Goal: Feedback & Contribution: Submit feedback/report problem

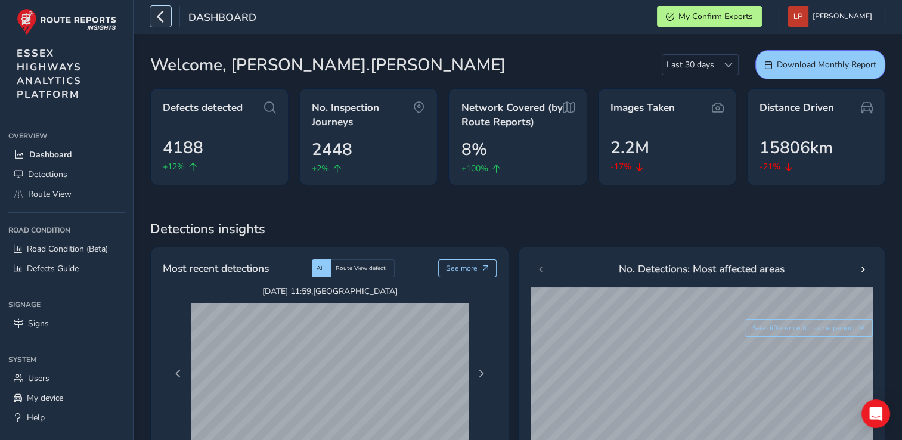
click at [164, 17] on icon "button" at bounding box center [160, 16] width 13 height 21
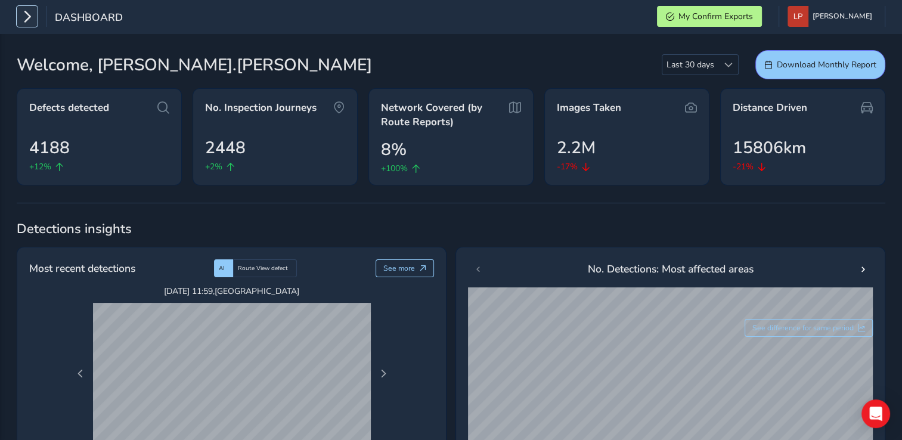
click at [29, 23] on icon "button" at bounding box center [27, 16] width 13 height 21
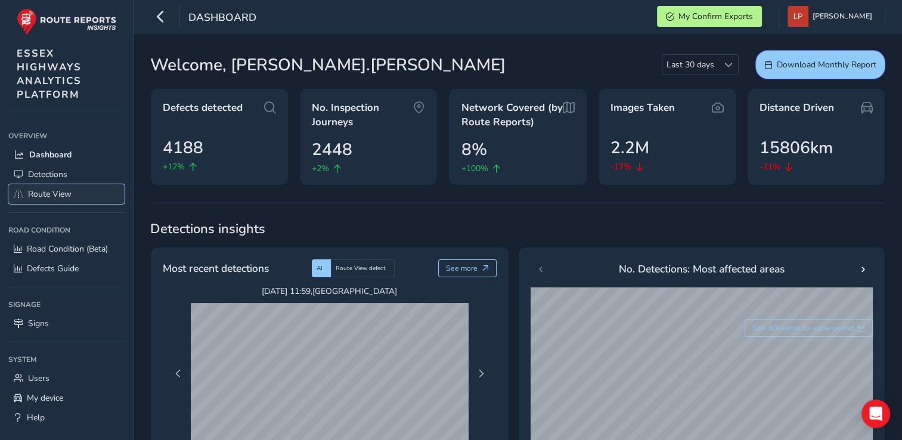
click at [39, 191] on span "Route View" at bounding box center [49, 193] width 43 height 11
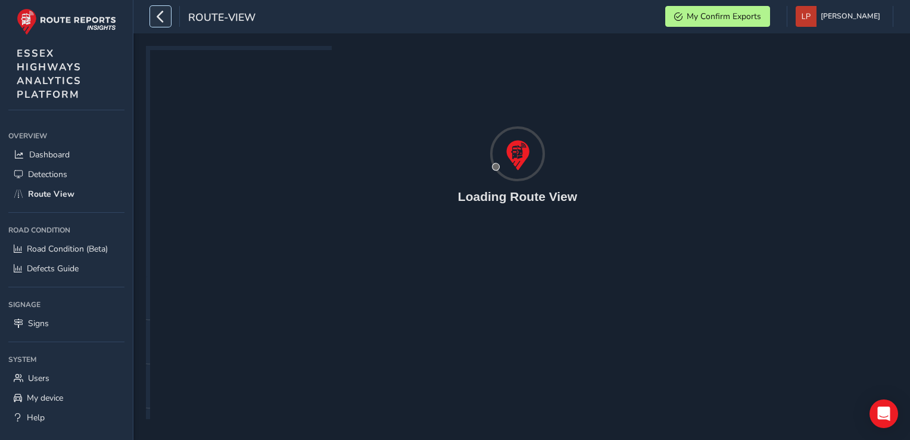
click at [166, 20] on icon "button" at bounding box center [160, 16] width 13 height 21
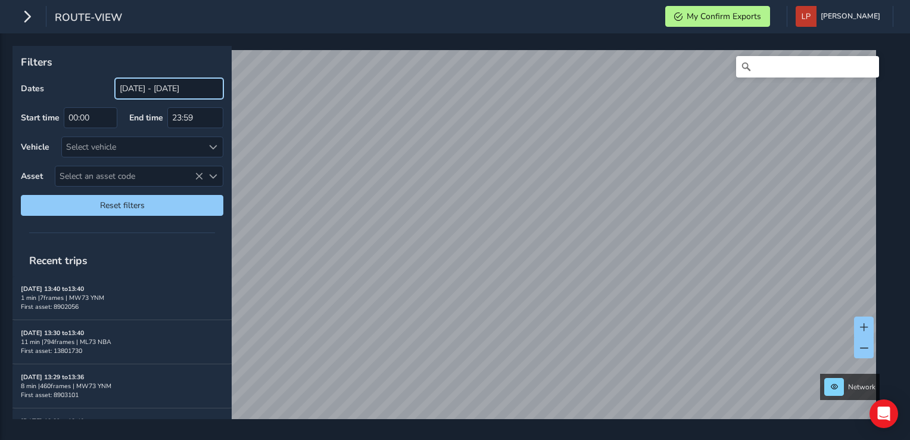
click at [160, 92] on input "[DATE] - [DATE]" at bounding box center [169, 88] width 108 height 21
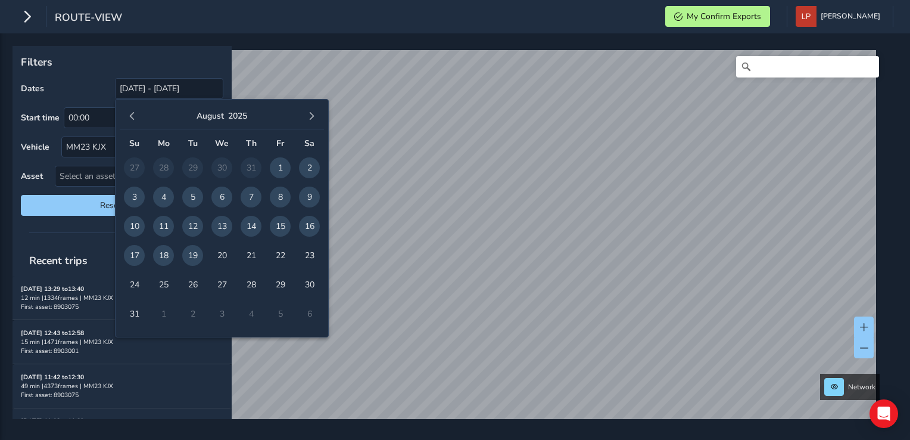
click at [191, 251] on span "19" at bounding box center [192, 255] width 21 height 21
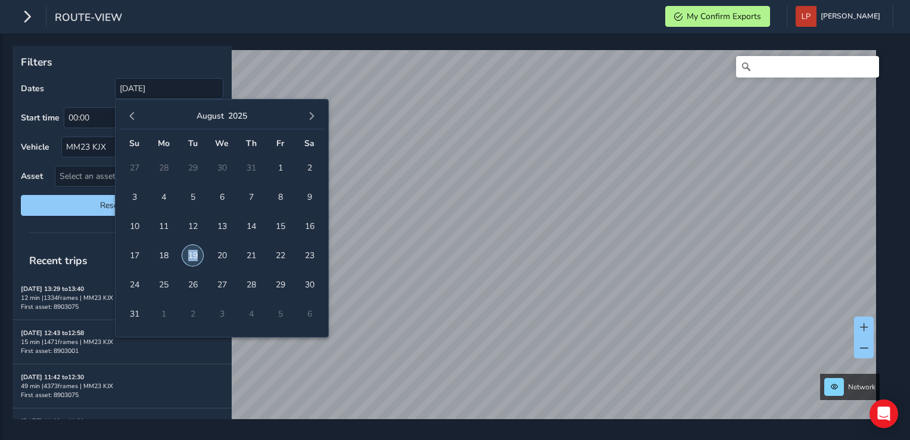
click at [191, 251] on span "19" at bounding box center [192, 255] width 21 height 21
type input "[DATE] - [DATE]"
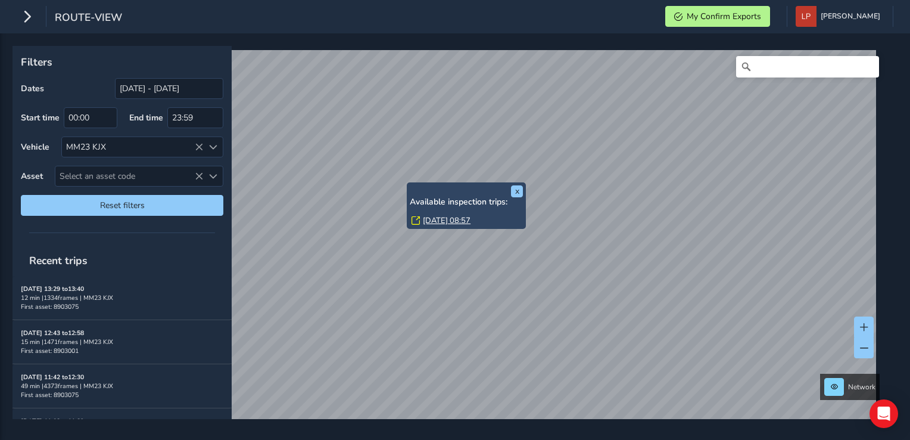
click at [420, 220] on div "[DATE] 08:57" at bounding box center [467, 220] width 111 height 11
click at [428, 220] on link "[DATE] 08:57" at bounding box center [447, 220] width 48 height 11
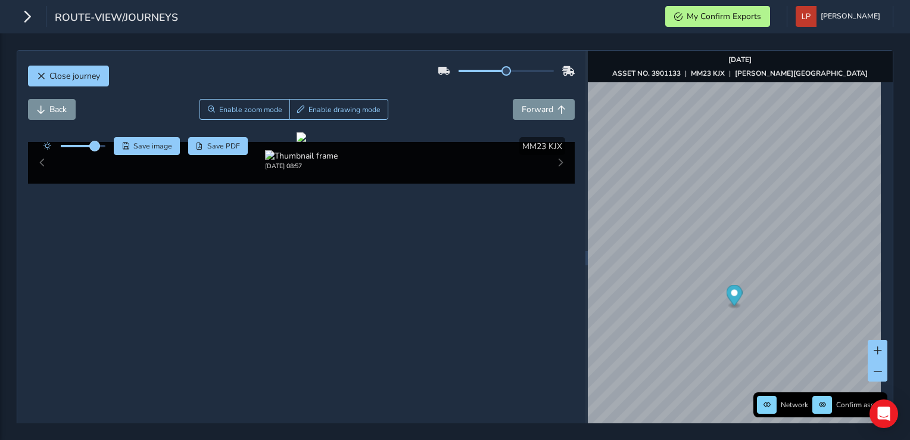
drag, startPoint x: 83, startPoint y: 144, endPoint x: 95, endPoint y: 145, distance: 11.5
click at [95, 145] on span at bounding box center [95, 146] width 10 height 10
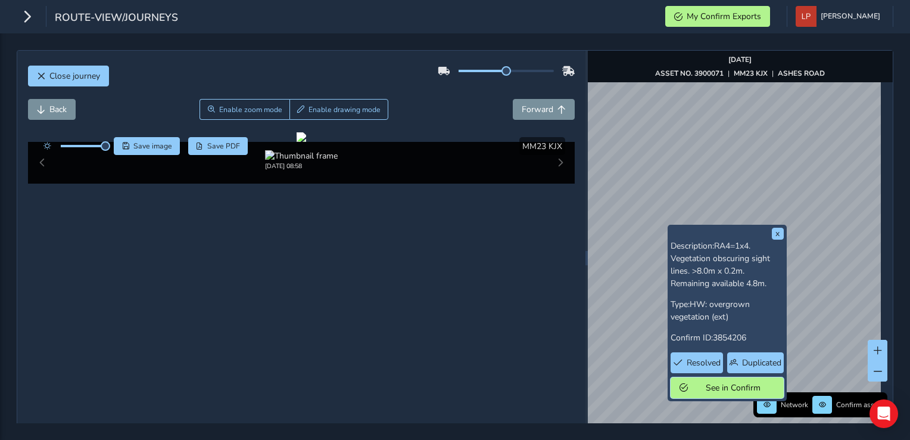
click at [729, 388] on span "See in Confirm" at bounding box center [733, 387] width 83 height 11
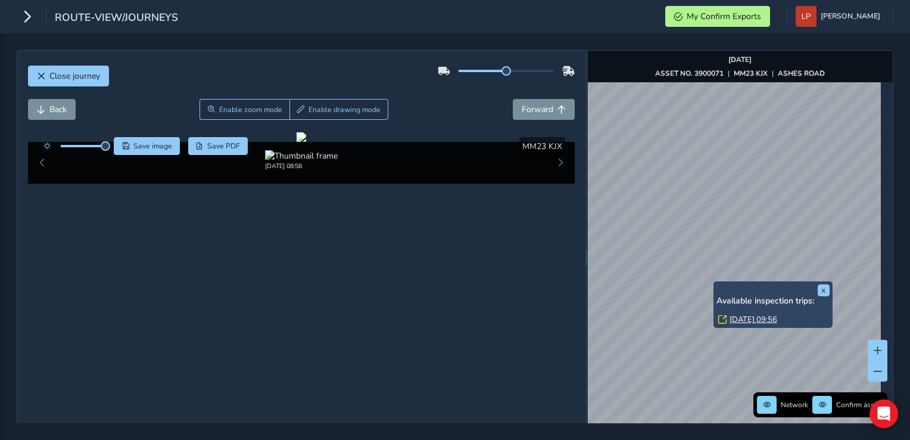
click at [730, 319] on link "[DATE] 09:56" at bounding box center [754, 319] width 48 height 11
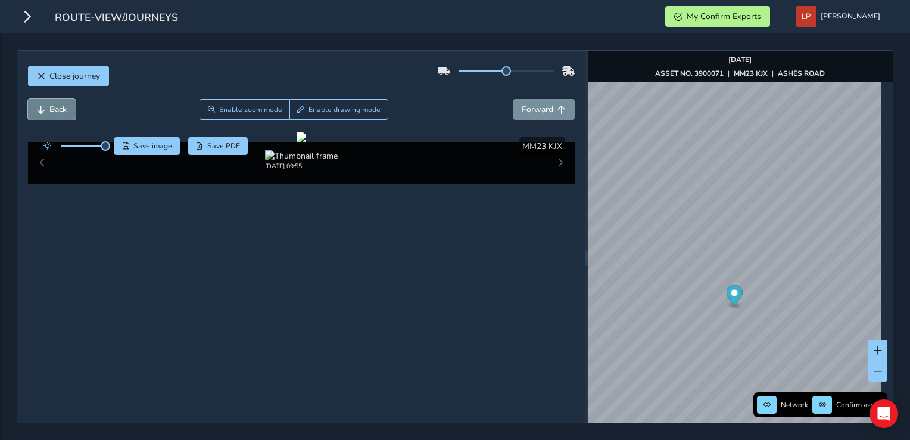
click at [43, 107] on span "Back" at bounding box center [41, 109] width 8 height 8
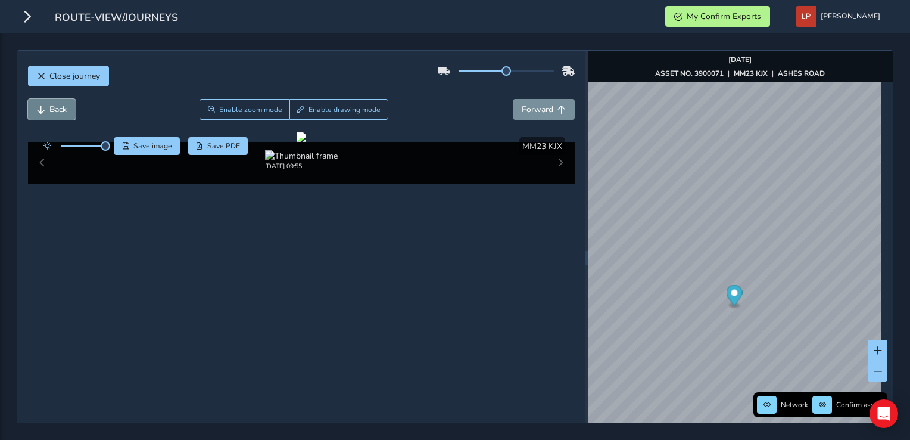
click at [43, 107] on span "Back" at bounding box center [41, 109] width 8 height 8
click at [157, 147] on span "Save image" at bounding box center [152, 146] width 39 height 10
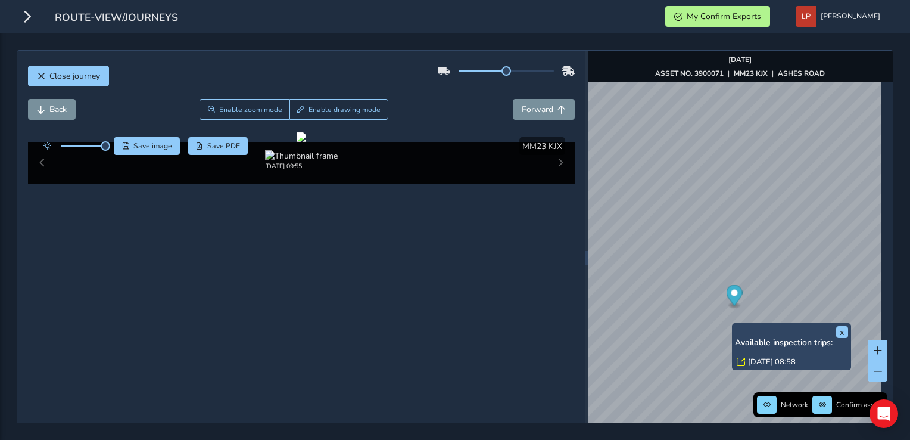
click at [756, 361] on link "[DATE] 08:58" at bounding box center [772, 361] width 48 height 11
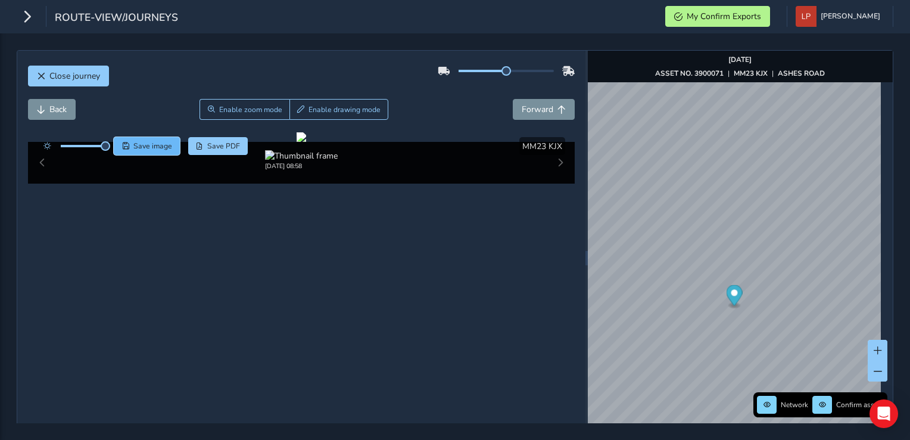
click at [156, 144] on span "Save image" at bounding box center [152, 146] width 39 height 10
click at [306, 142] on div at bounding box center [302, 137] width 10 height 10
click at [67, 109] on button "Back" at bounding box center [52, 109] width 48 height 21
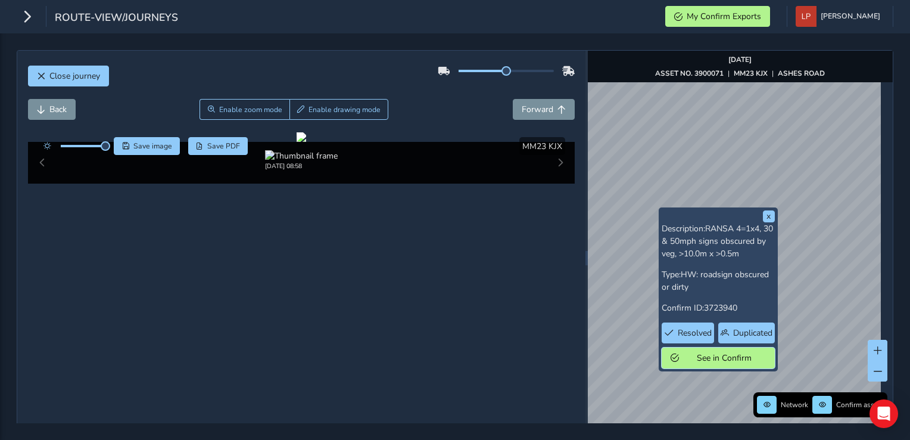
click at [692, 353] on span "See in Confirm" at bounding box center [724, 357] width 83 height 11
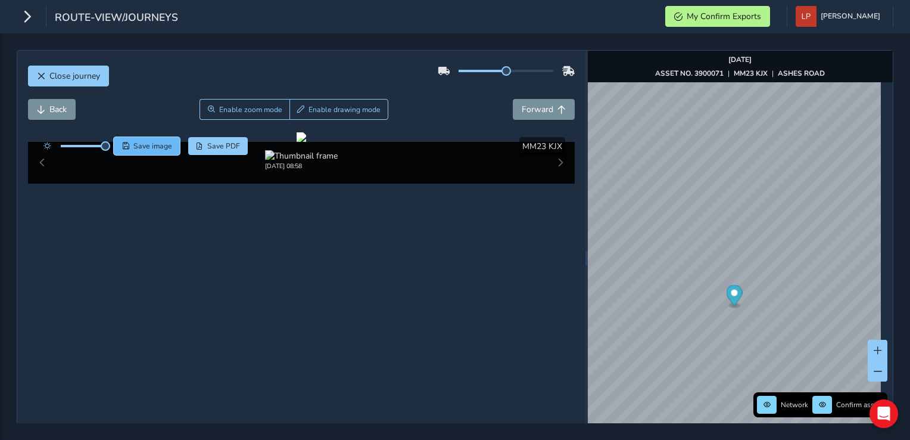
click at [167, 142] on span "Save image" at bounding box center [152, 146] width 39 height 10
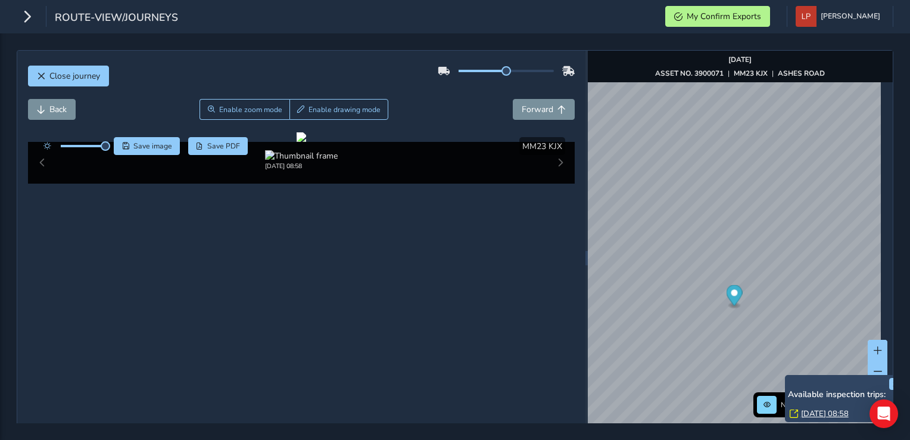
scroll to position [60, 0]
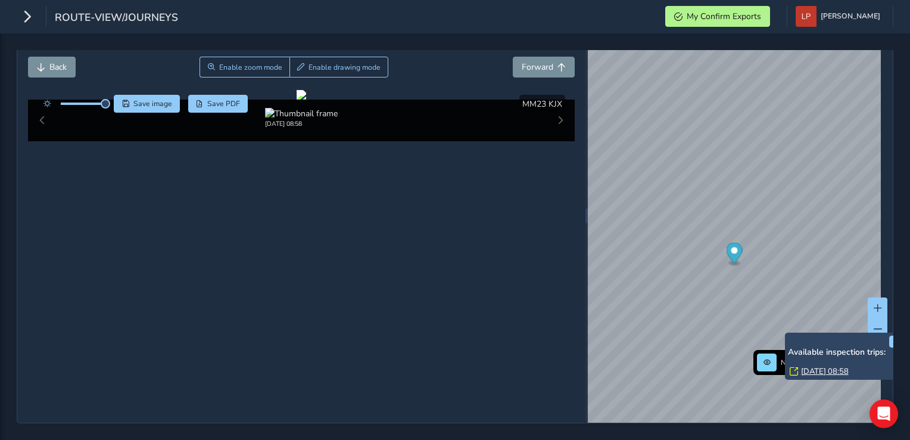
click at [806, 366] on link "[DATE] 08:58" at bounding box center [825, 371] width 48 height 11
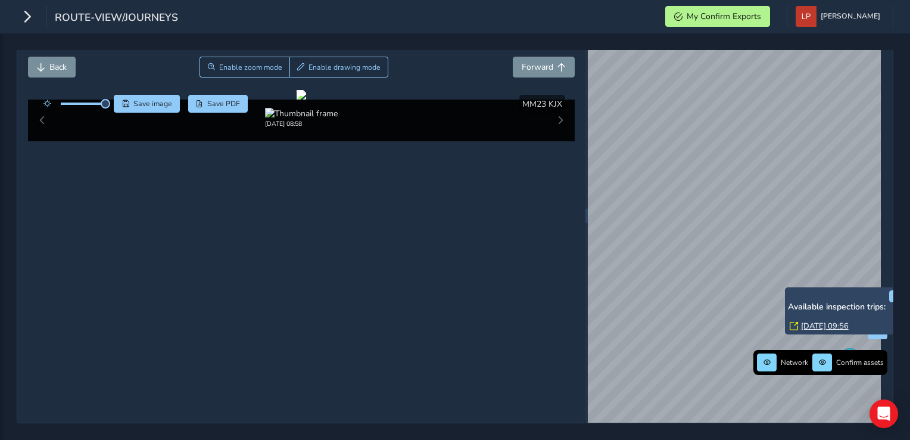
click at [809, 321] on link "[DATE] 09:56" at bounding box center [825, 326] width 48 height 11
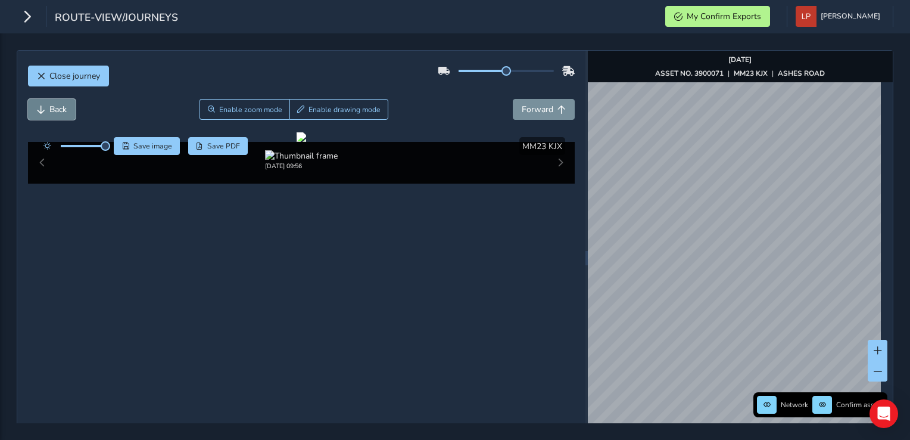
click at [61, 104] on span "Back" at bounding box center [57, 109] width 17 height 11
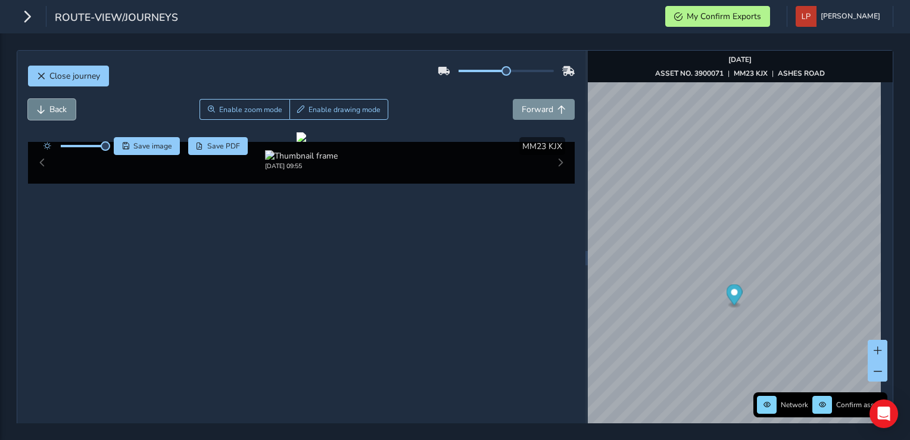
click at [61, 104] on span "Back" at bounding box center [57, 109] width 17 height 11
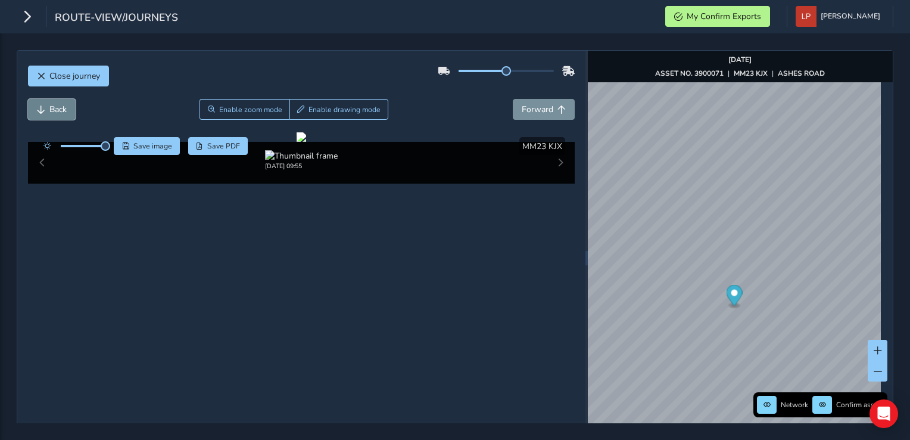
click at [61, 104] on span "Back" at bounding box center [57, 109] width 17 height 11
click at [139, 149] on span "Save image" at bounding box center [152, 146] width 39 height 10
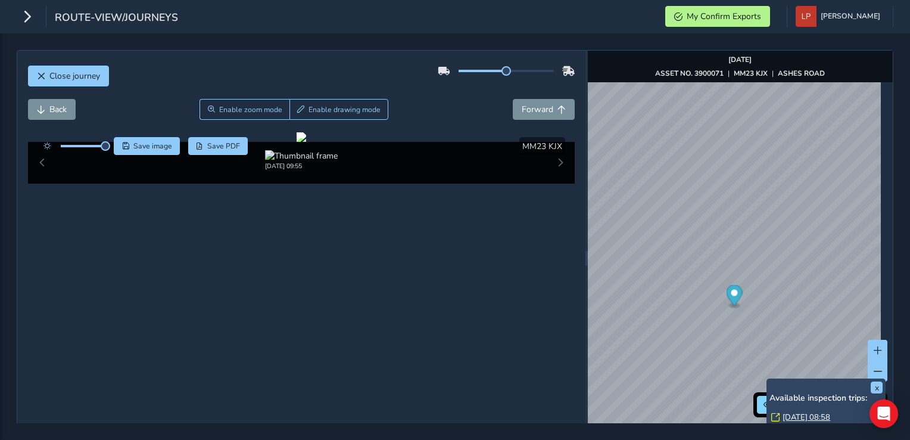
scroll to position [60, 0]
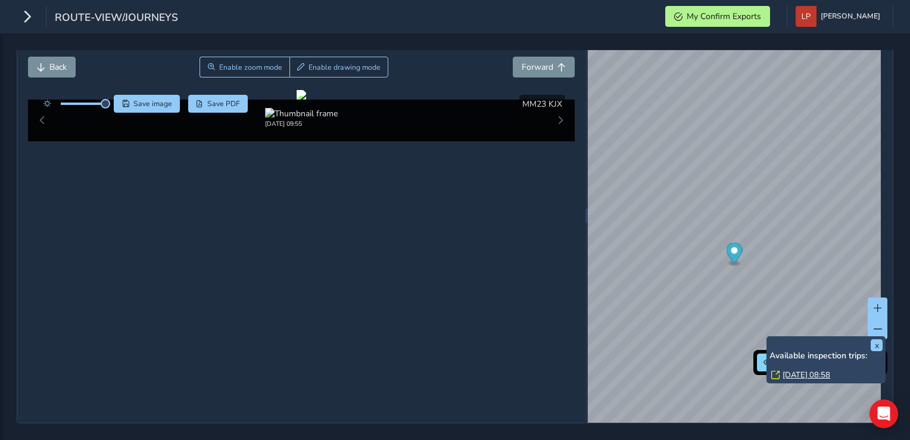
click at [794, 369] on link "[DATE] 08:58" at bounding box center [807, 374] width 48 height 11
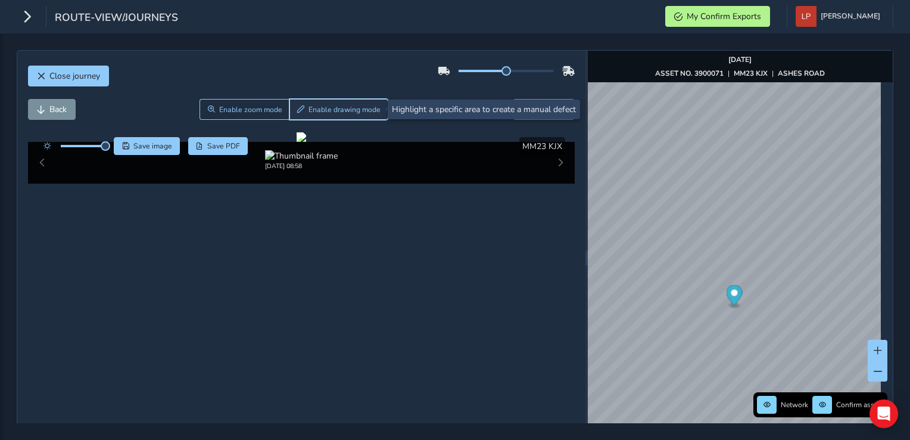
click at [314, 109] on span "Enable drawing mode" at bounding box center [345, 110] width 72 height 10
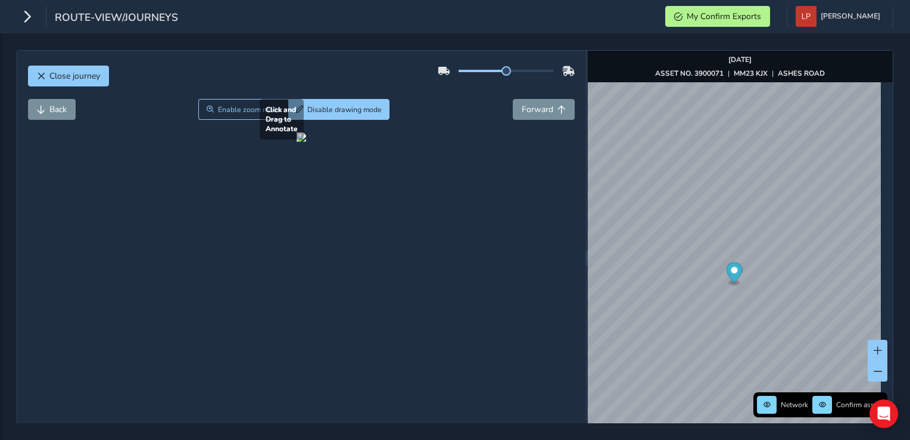
drag, startPoint x: 206, startPoint y: 225, endPoint x: 288, endPoint y: 300, distance: 111.3
click at [297, 142] on div at bounding box center [302, 137] width 10 height 10
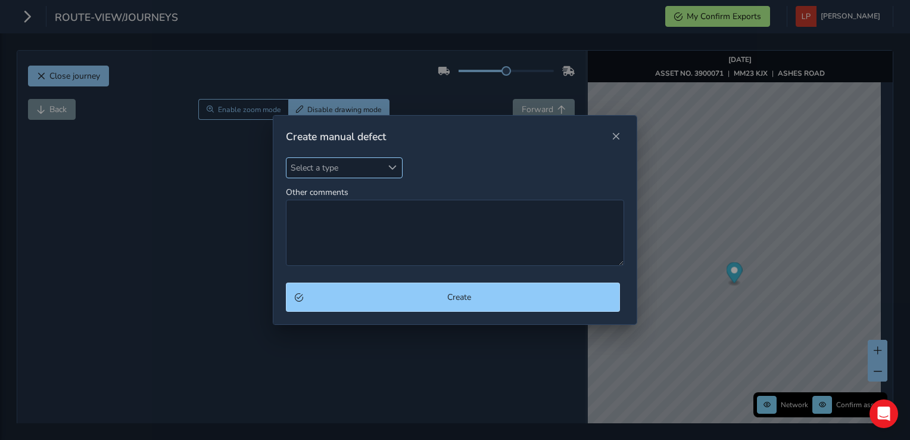
click at [355, 166] on span "Select a type" at bounding box center [335, 168] width 96 height 20
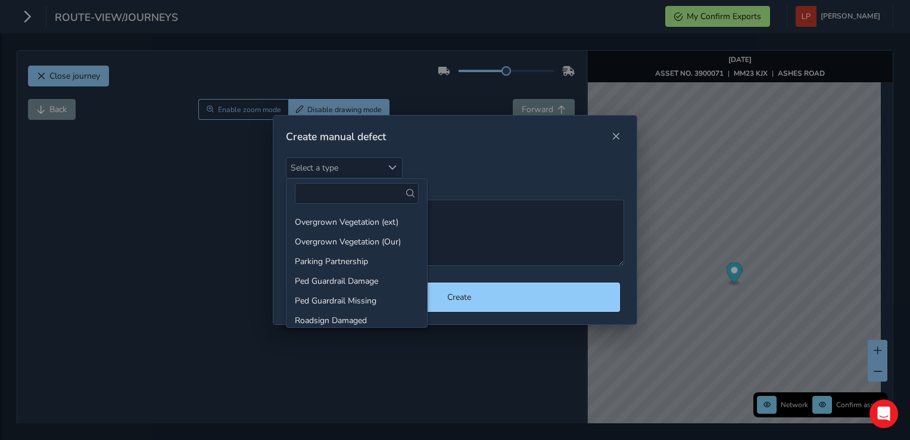
scroll to position [298, 0]
click at [349, 240] on li "Overgrown Vegetation (ext)" at bounding box center [357, 239] width 141 height 20
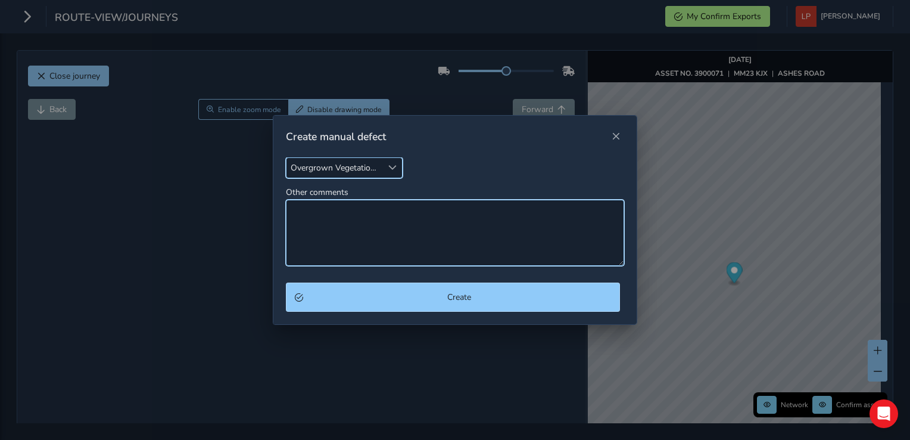
click at [338, 217] on textarea "Other comments" at bounding box center [455, 233] width 338 height 66
drag, startPoint x: 292, startPoint y: 210, endPoint x: 498, endPoint y: 209, distance: 206.2
click at [498, 209] on textarea "vegetation obscuring 30 & 50mph signs, >5.0m x >0.5m" at bounding box center [455, 233] width 338 height 66
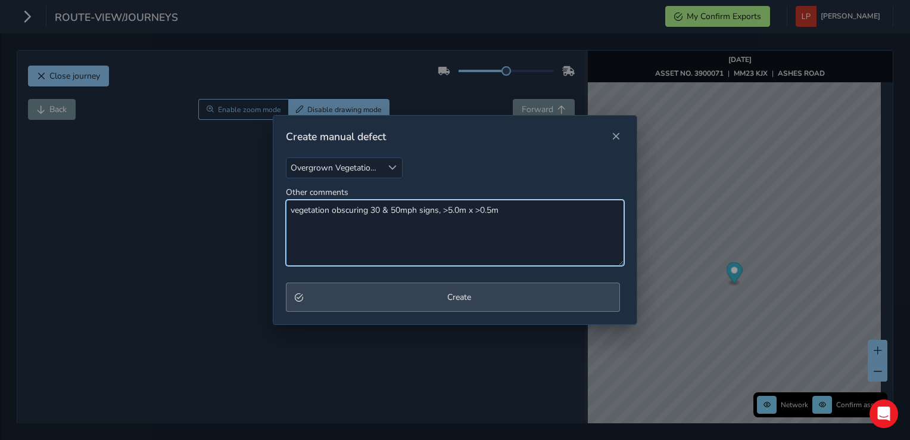
type textarea "vegetation obscuring 30 & 50mph signs, >5.0m x >0.5m"
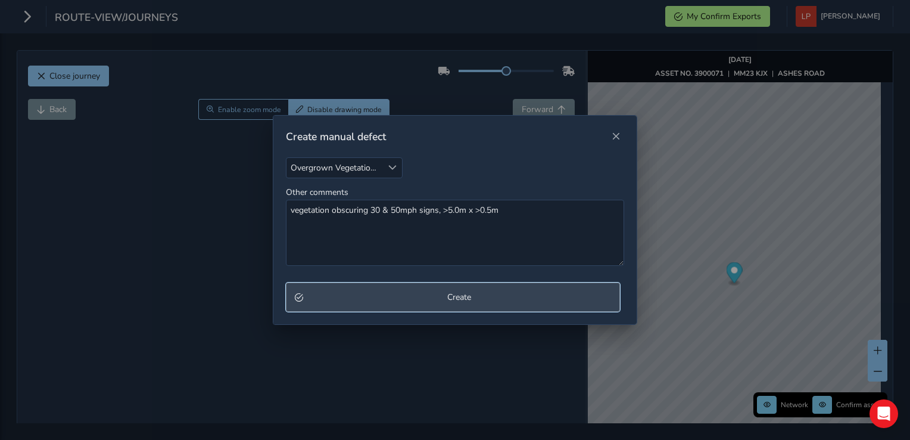
click at [503, 304] on button "Create" at bounding box center [453, 296] width 334 height 29
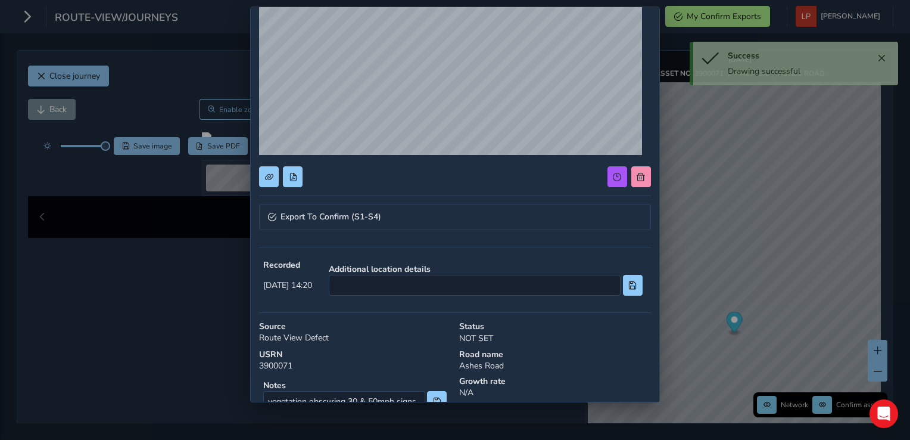
scroll to position [119, 0]
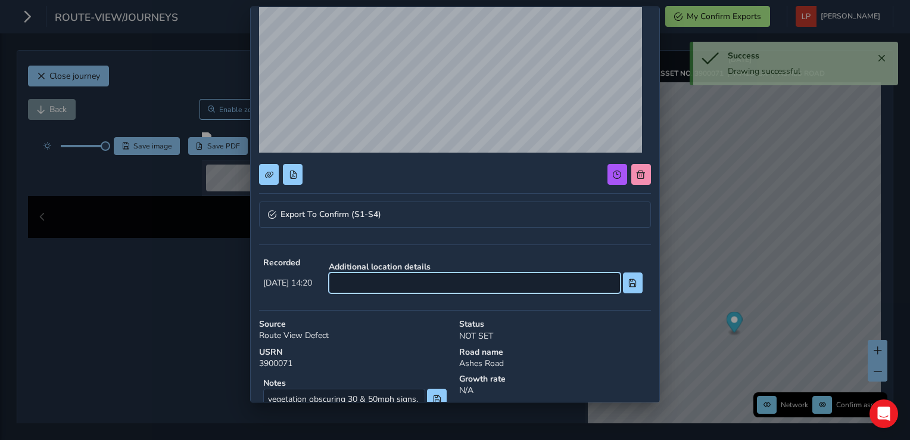
click at [477, 286] on input at bounding box center [475, 282] width 292 height 21
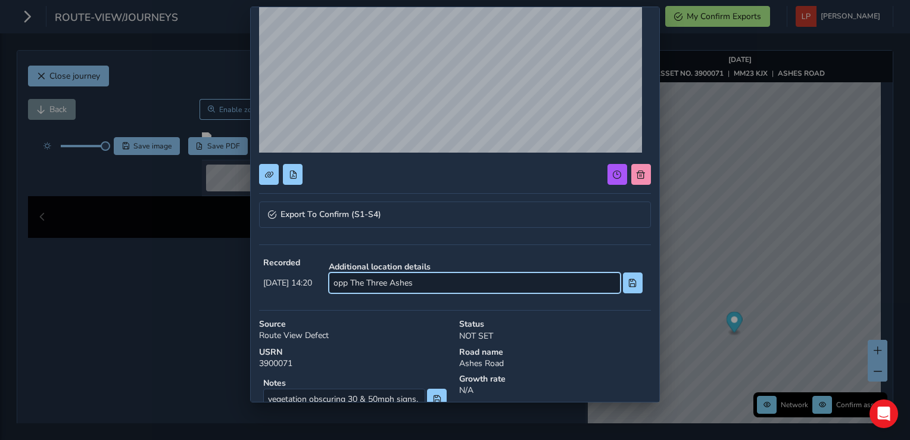
type input "opp The Three Ashes"
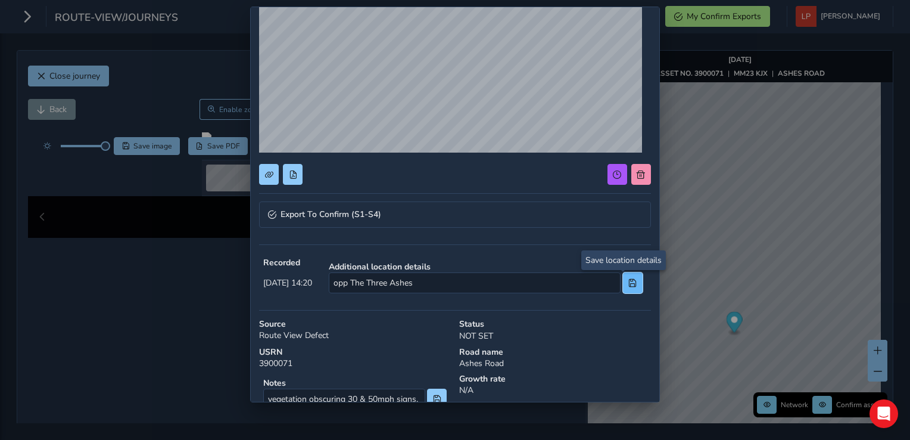
click at [630, 280] on button at bounding box center [633, 282] width 20 height 21
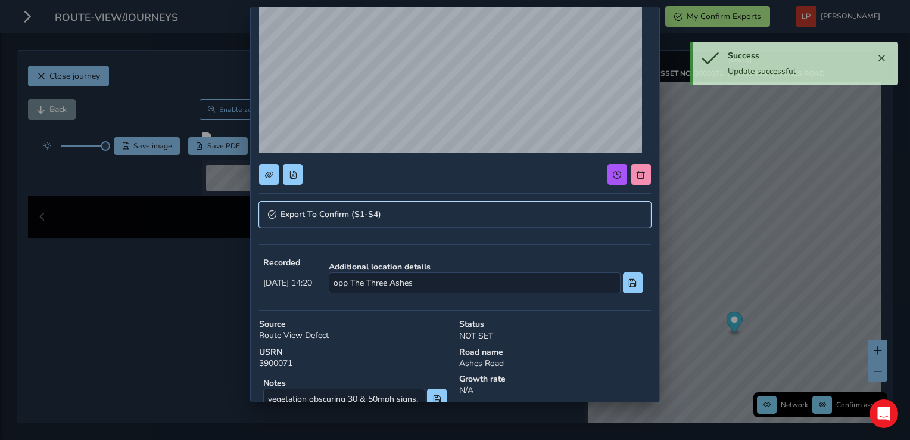
click at [332, 214] on span "Export To Confirm (S1-S4)" at bounding box center [331, 214] width 101 height 8
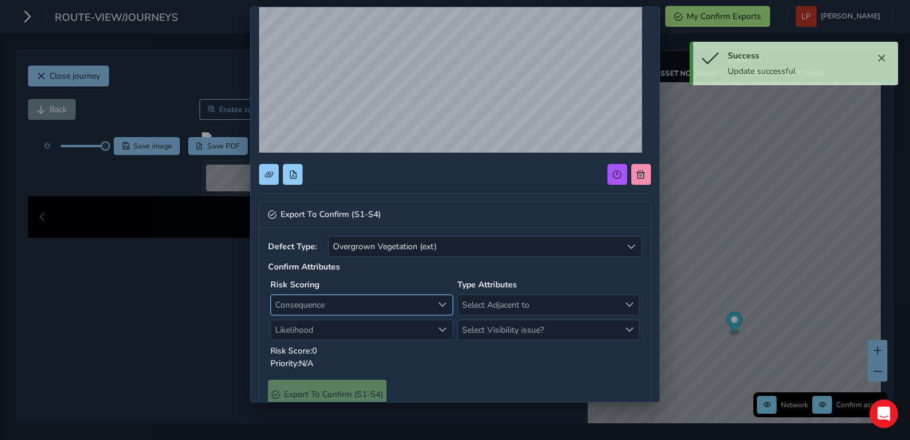
click at [319, 309] on span "Consequence" at bounding box center [352, 305] width 162 height 20
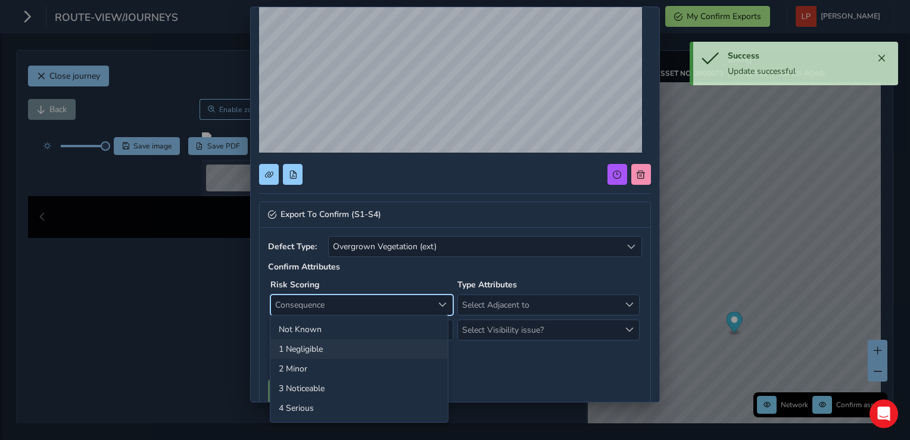
click at [309, 347] on li "1 Negligible" at bounding box center [360, 349] width 178 height 20
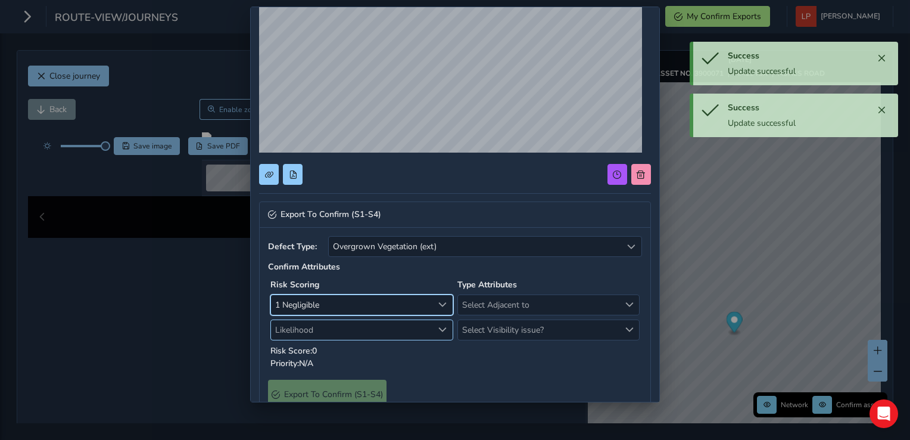
click at [310, 328] on span "Likelihood" at bounding box center [352, 330] width 162 height 20
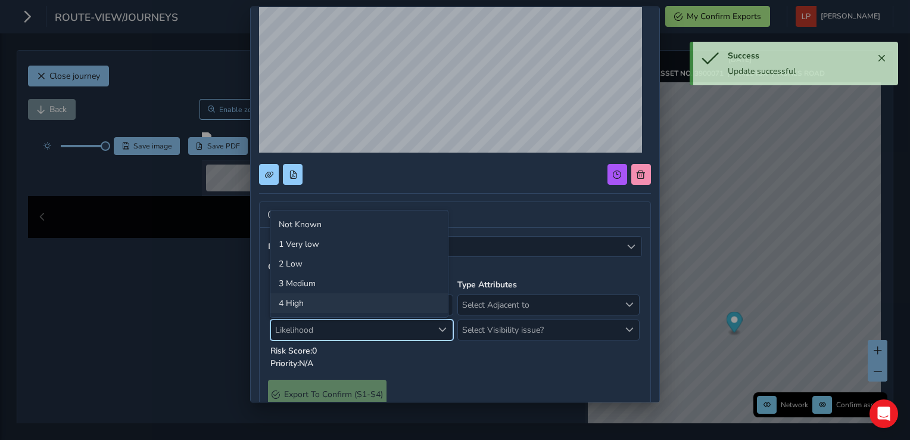
click at [300, 297] on li "4 High" at bounding box center [360, 303] width 178 height 20
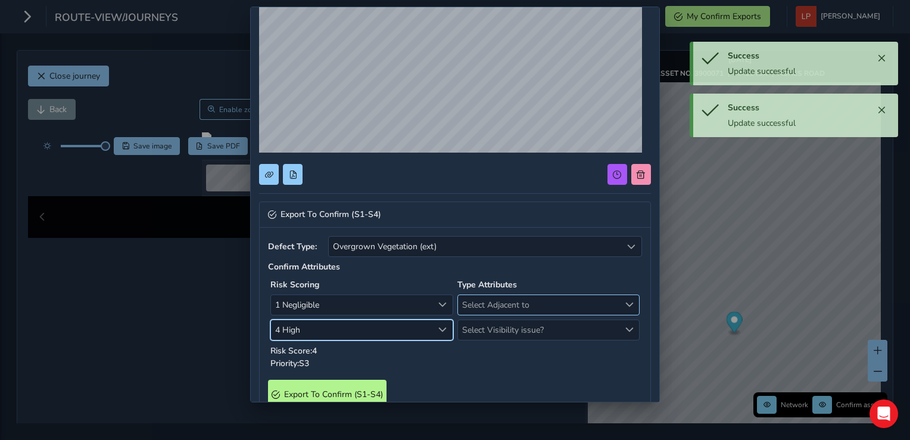
click at [481, 306] on span "Select Adjacent to" at bounding box center [539, 305] width 162 height 20
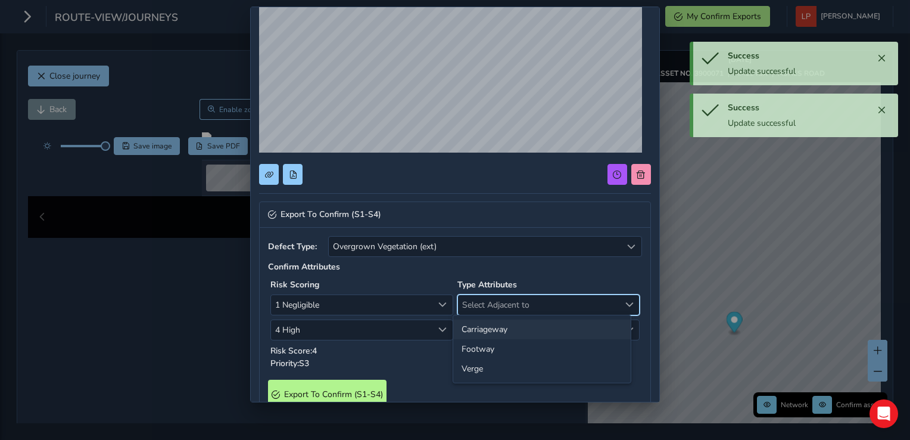
click at [486, 325] on li "Carriageway" at bounding box center [542, 329] width 178 height 20
click at [486, 325] on span "Select Visibility issue?" at bounding box center [539, 330] width 162 height 20
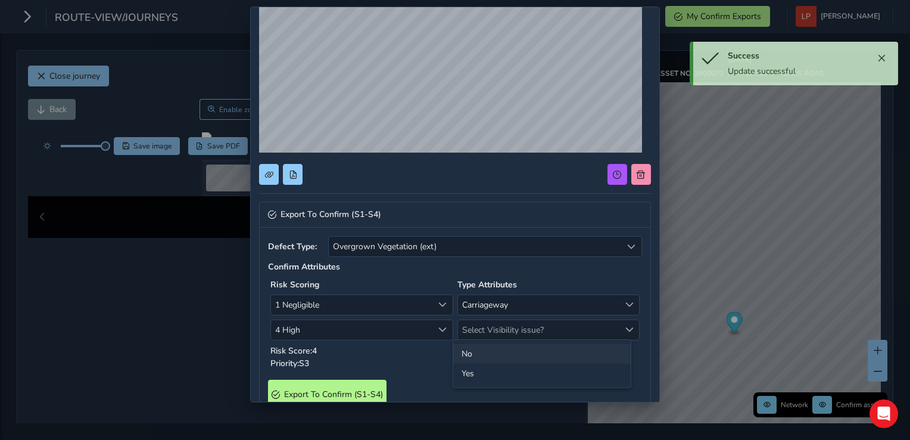
click at [469, 351] on li "No" at bounding box center [542, 354] width 178 height 20
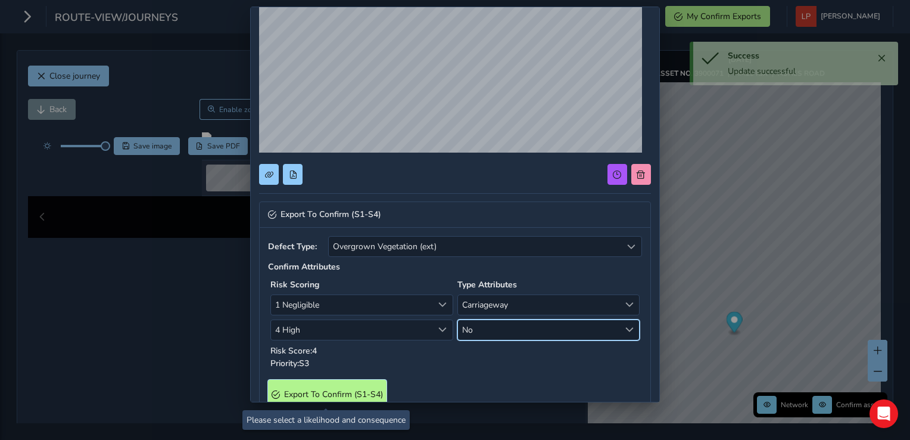
click at [371, 388] on span "Export To Confirm (S1-S4)" at bounding box center [333, 393] width 99 height 11
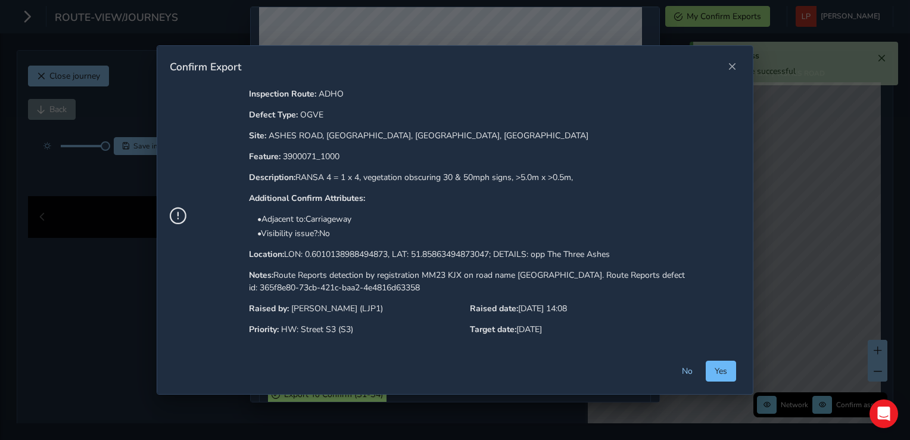
click at [722, 368] on span "Yes" at bounding box center [721, 370] width 13 height 11
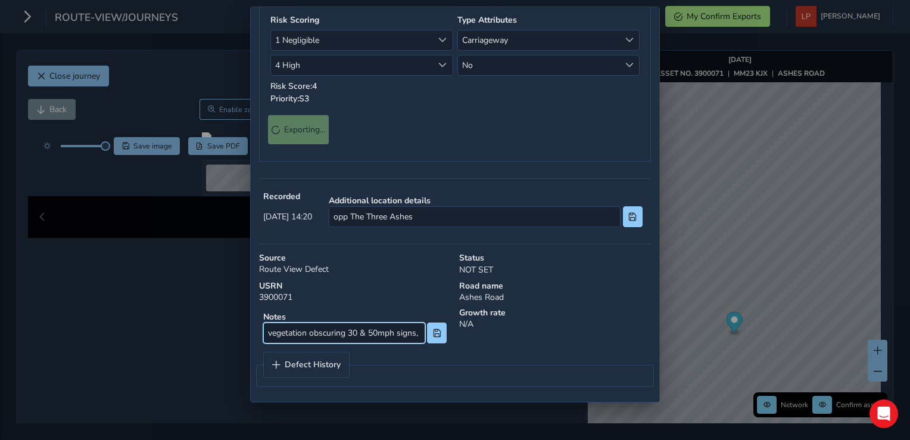
scroll to position [0, 62]
drag, startPoint x: 266, startPoint y: 334, endPoint x: 503, endPoint y: 333, distance: 236.5
click at [503, 333] on div "Notes vegetation obscuring 30 & 50mph signs, >5.0m x >0.5m Growth rate N/A" at bounding box center [455, 327] width 400 height 49
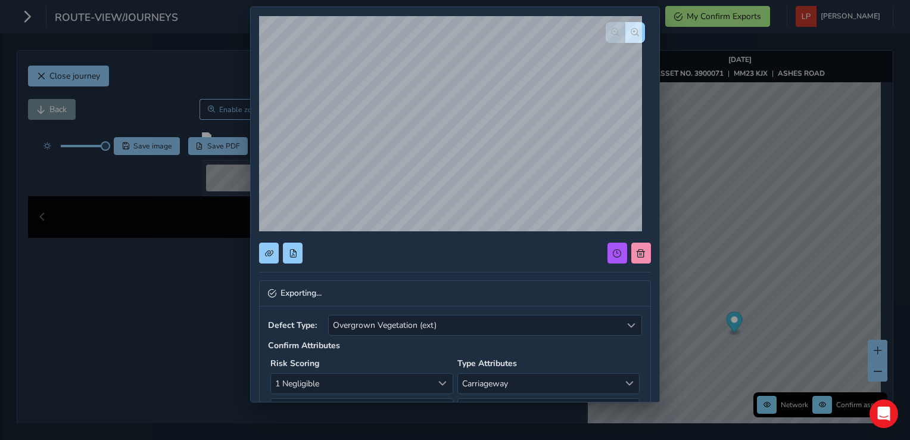
scroll to position [0, 0]
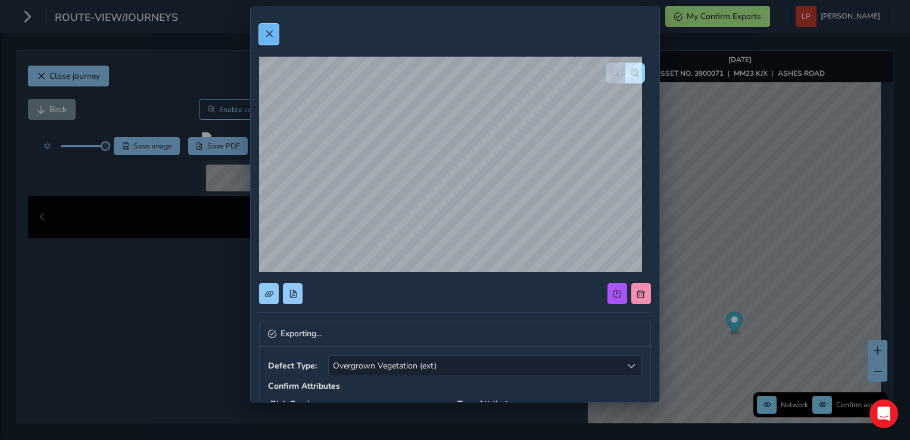
click at [265, 30] on span at bounding box center [269, 34] width 8 height 8
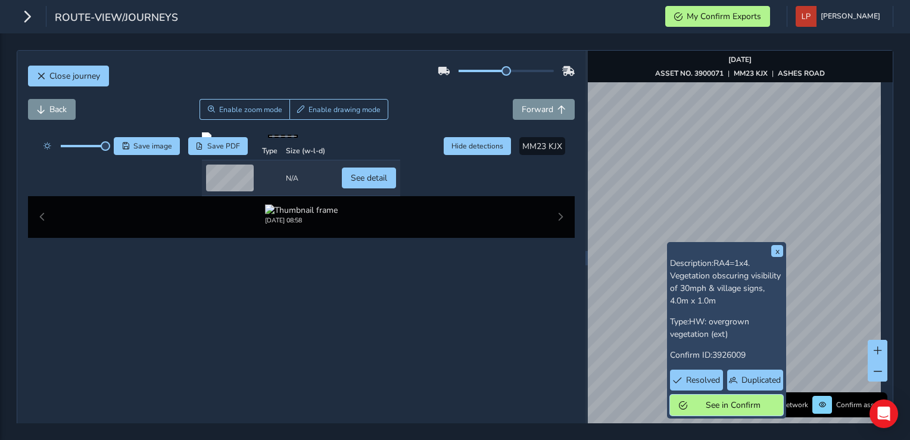
click at [723, 405] on span "See in Confirm" at bounding box center [733, 404] width 83 height 11
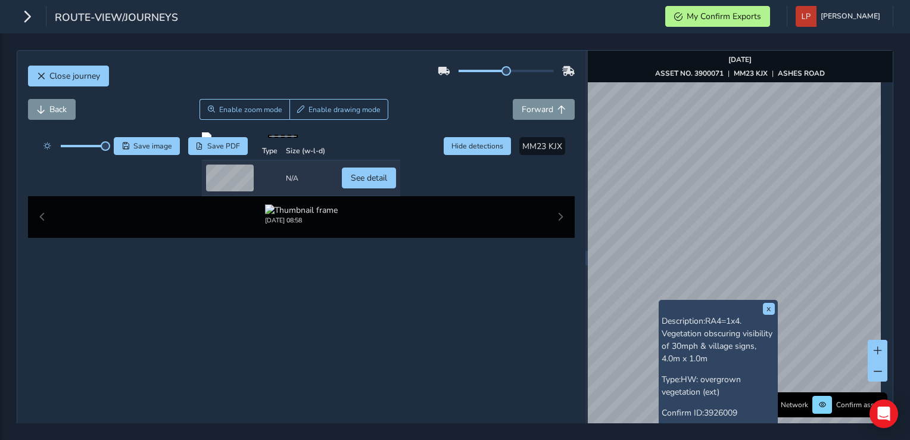
click at [667, 53] on div "x Description: RA4=1x4. Vegetation obscuring visibility of 30mph & village sign…" at bounding box center [741, 258] width 306 height 414
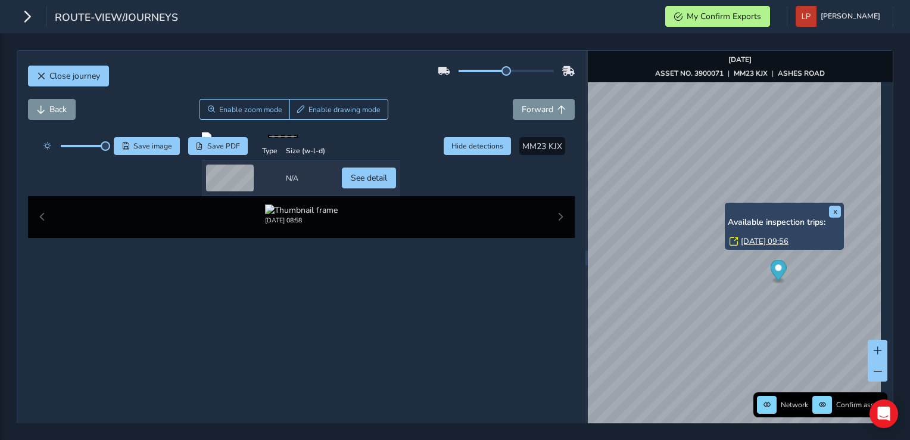
click at [747, 238] on link "[DATE] 09:56" at bounding box center [765, 241] width 48 height 11
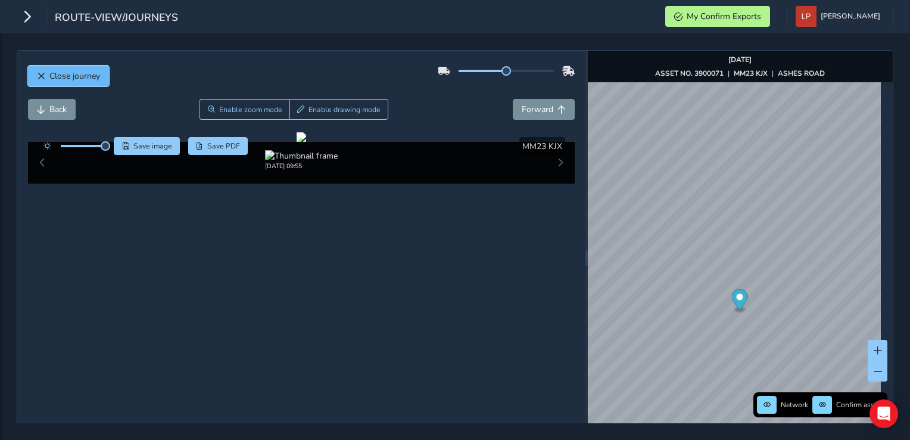
click at [56, 77] on span "Close journey" at bounding box center [74, 75] width 51 height 11
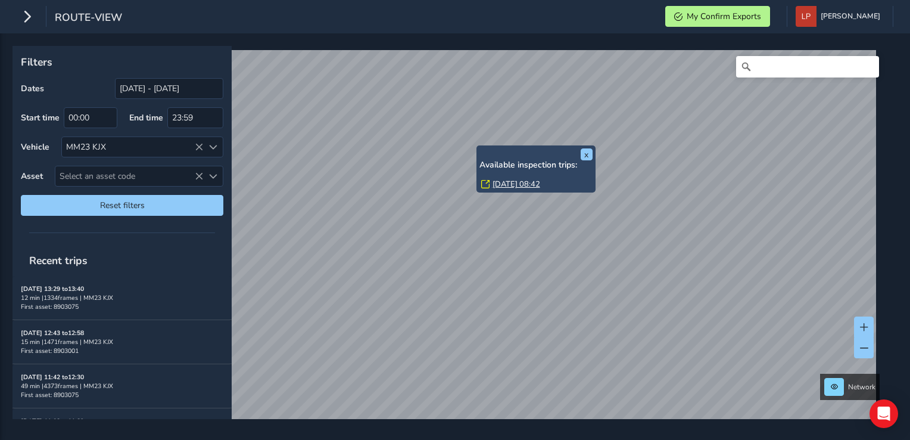
click at [502, 184] on link "[DATE] 08:42" at bounding box center [517, 184] width 48 height 11
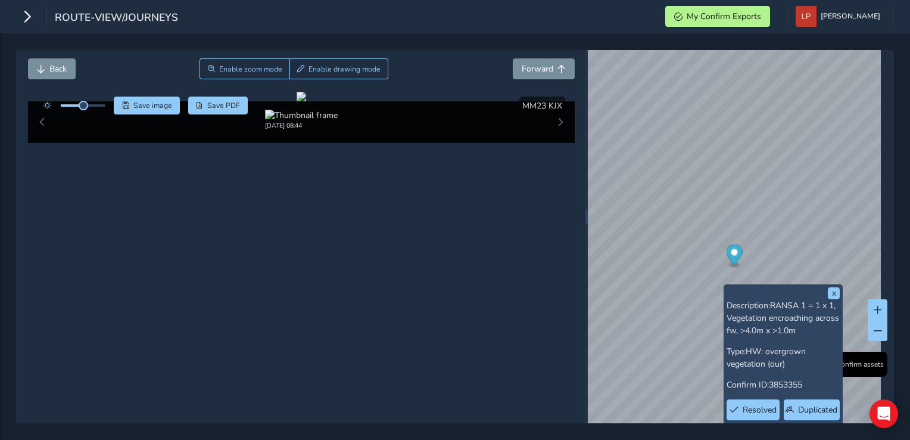
scroll to position [60, 0]
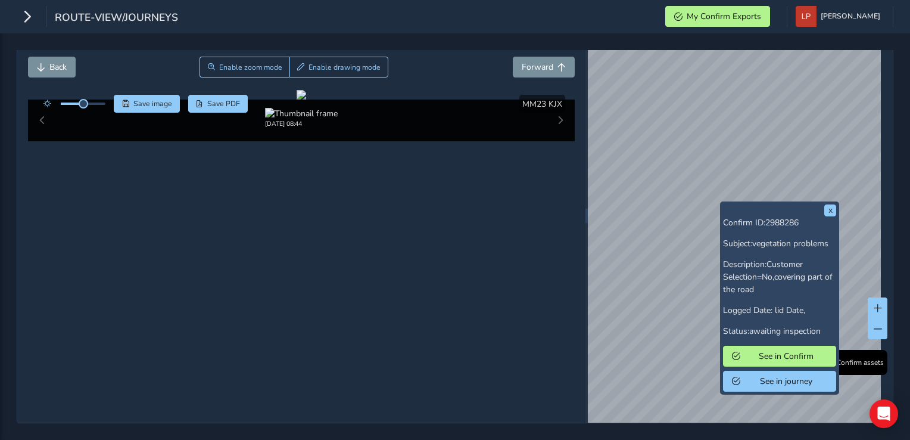
click at [725, 204] on div "x Confirm ID: 2988286 Subject: vegetation problems Description: Customer Select…" at bounding box center [779, 297] width 113 height 187
click at [770, 350] on span "See in Confirm" at bounding box center [786, 355] width 83 height 11
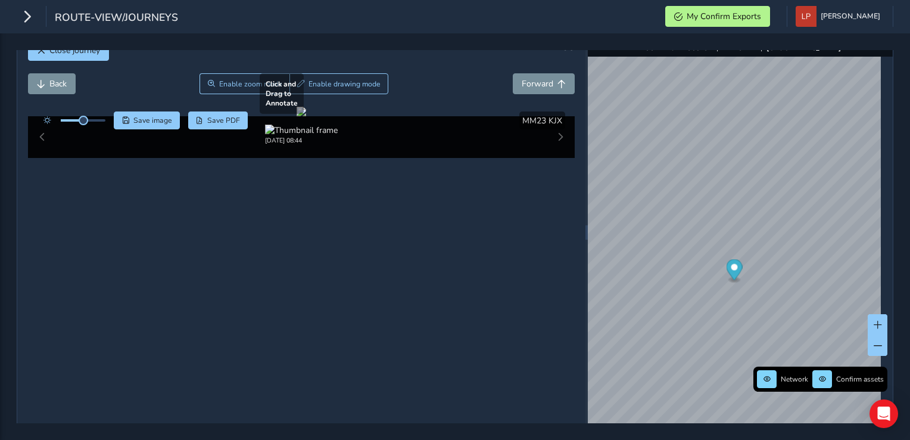
scroll to position [0, 0]
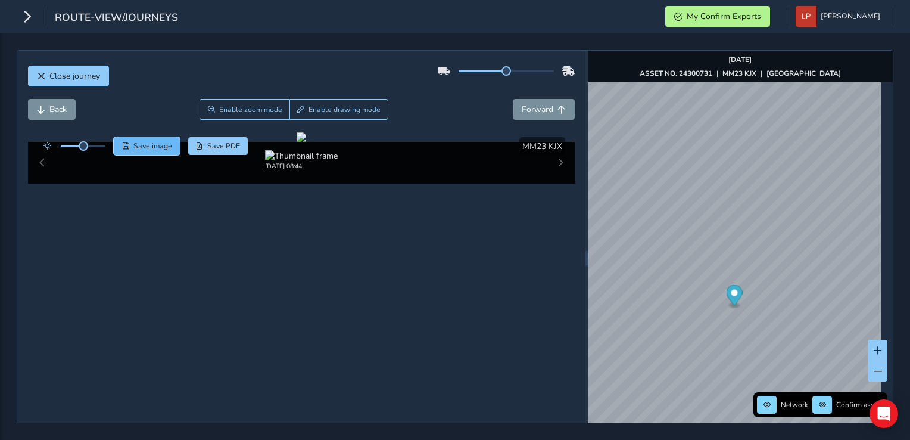
click at [164, 149] on span "Save image" at bounding box center [152, 146] width 39 height 10
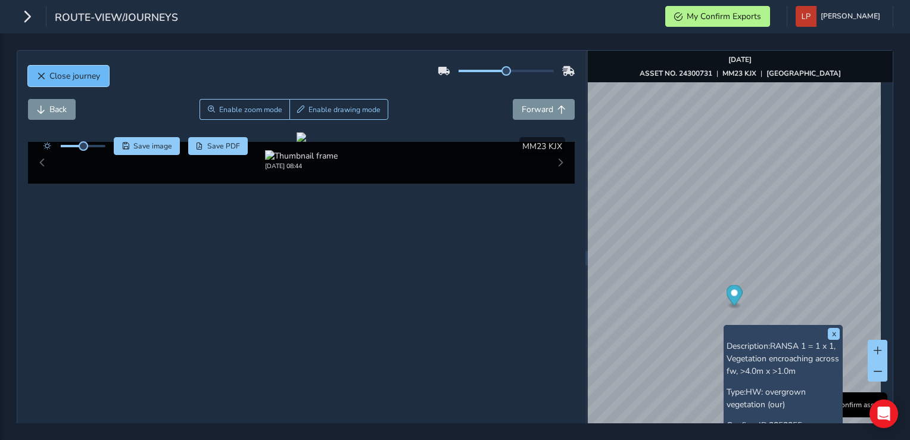
click at [76, 77] on span "Close journey" at bounding box center [74, 75] width 51 height 11
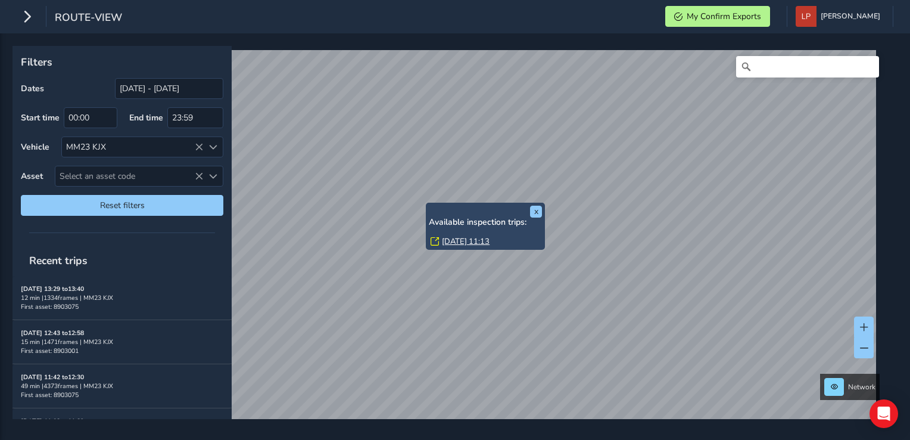
click at [447, 237] on link "[DATE] 11:13" at bounding box center [466, 241] width 48 height 11
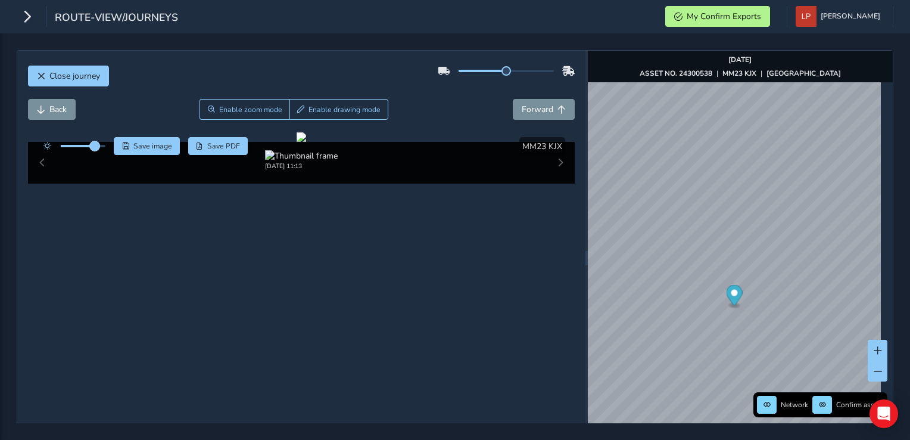
drag, startPoint x: 85, startPoint y: 146, endPoint x: 95, endPoint y: 147, distance: 9.6
click at [95, 147] on span at bounding box center [95, 146] width 10 height 10
click at [135, 144] on span "Save image" at bounding box center [152, 146] width 39 height 10
click at [878, 289] on img "Preview frame" at bounding box center [893, 284] width 30 height 10
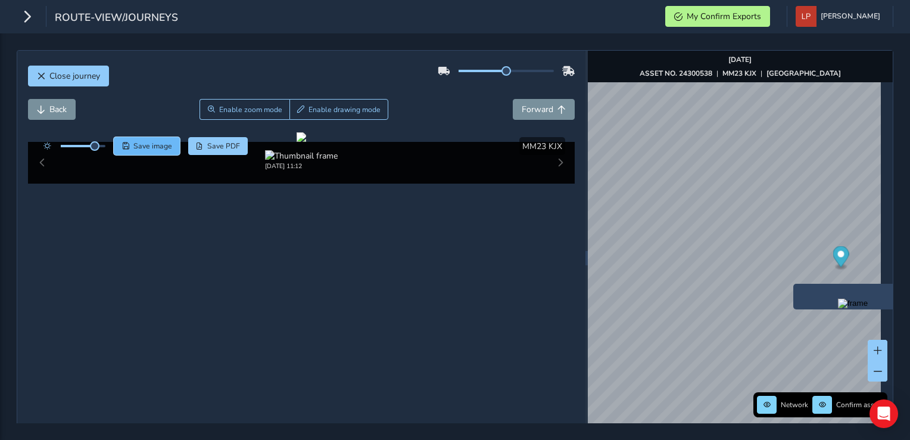
click at [160, 144] on span "Save image" at bounding box center [152, 146] width 39 height 10
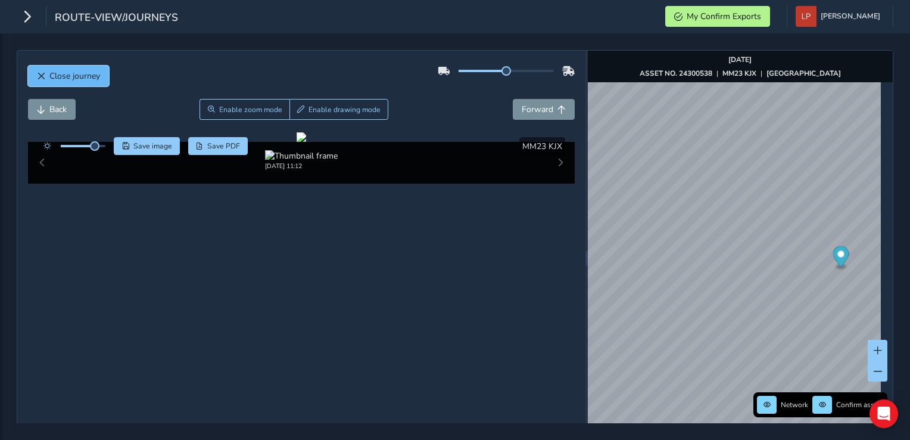
click at [98, 73] on span "Close journey" at bounding box center [74, 75] width 51 height 11
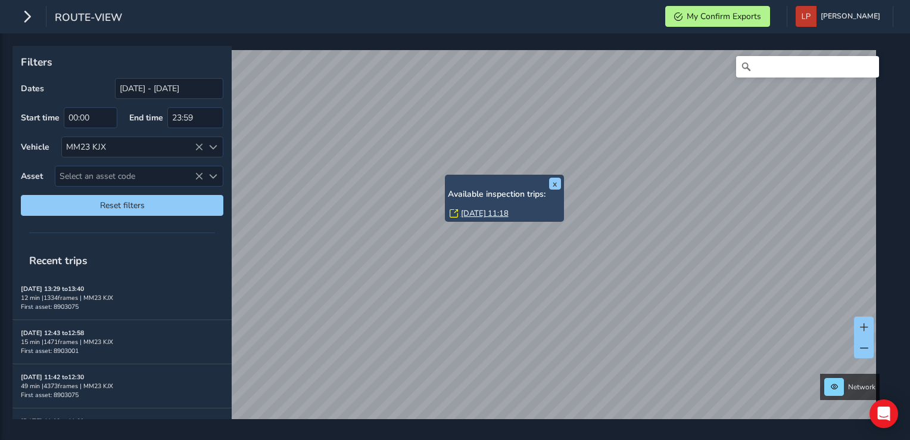
click at [469, 212] on link "[DATE] 11:18" at bounding box center [485, 213] width 48 height 11
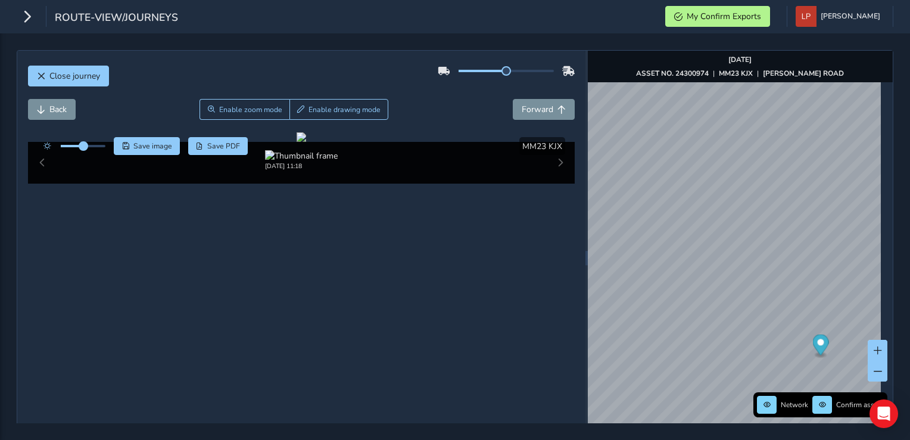
click at [86, 144] on div at bounding box center [72, 146] width 69 height 18
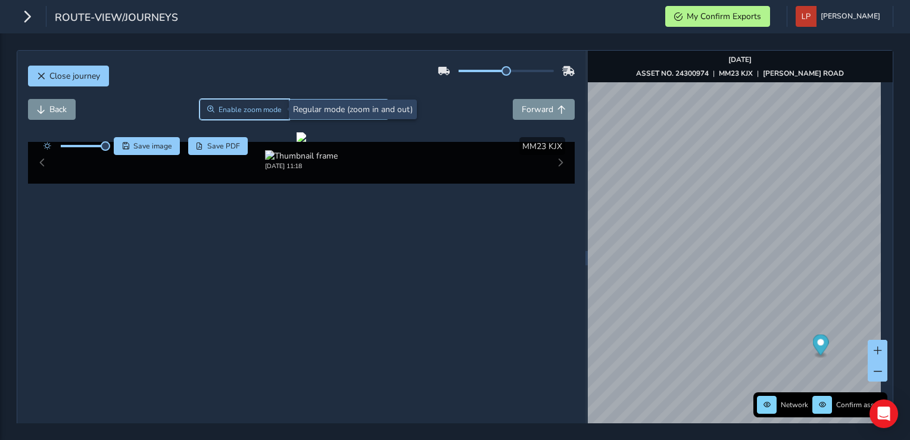
click at [278, 108] on span "Enable zoom mode" at bounding box center [250, 110] width 63 height 10
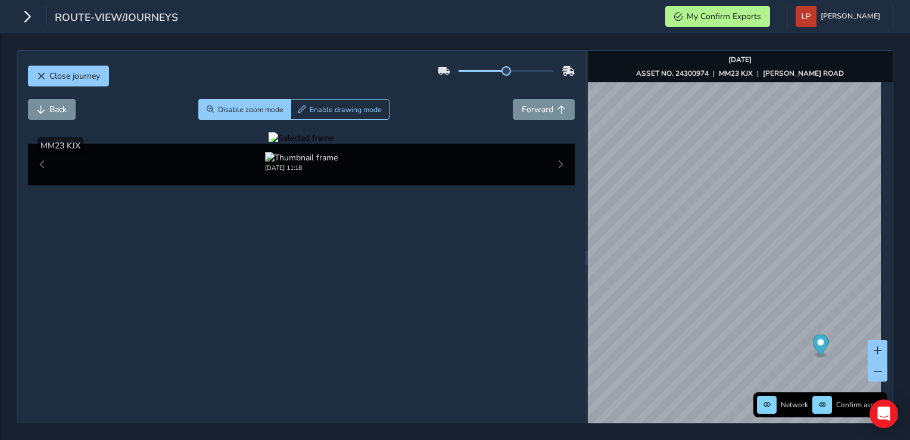
click at [269, 144] on div at bounding box center [301, 137] width 65 height 11
click at [234, 301] on img at bounding box center [679, 247] width 1716 height 965
click at [231, 111] on span "Disable zoom mode" at bounding box center [251, 110] width 66 height 10
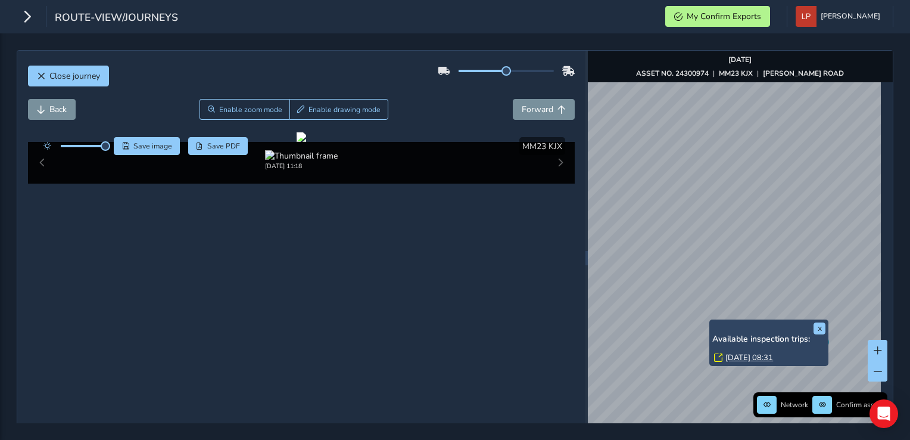
click at [734, 355] on link "[DATE] 08:31" at bounding box center [750, 357] width 48 height 11
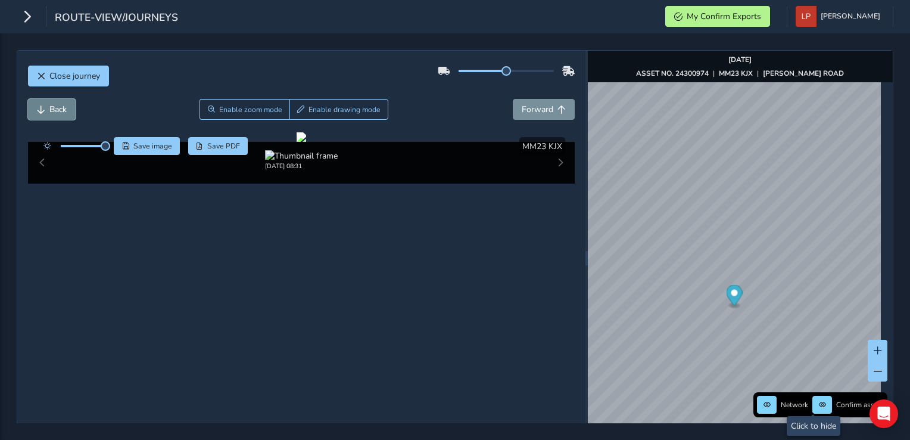
click at [55, 111] on span "Back" at bounding box center [57, 109] width 17 height 11
click at [53, 111] on span "Back" at bounding box center [57, 109] width 17 height 11
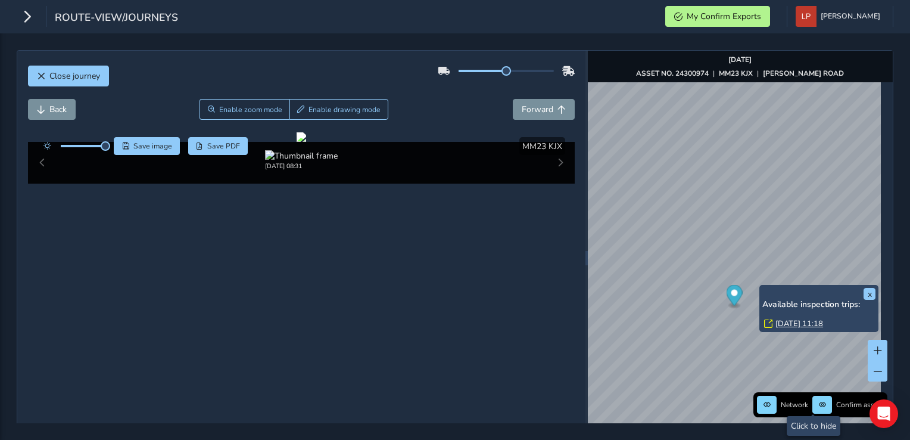
click at [793, 325] on link "[DATE] 11:18" at bounding box center [800, 323] width 48 height 11
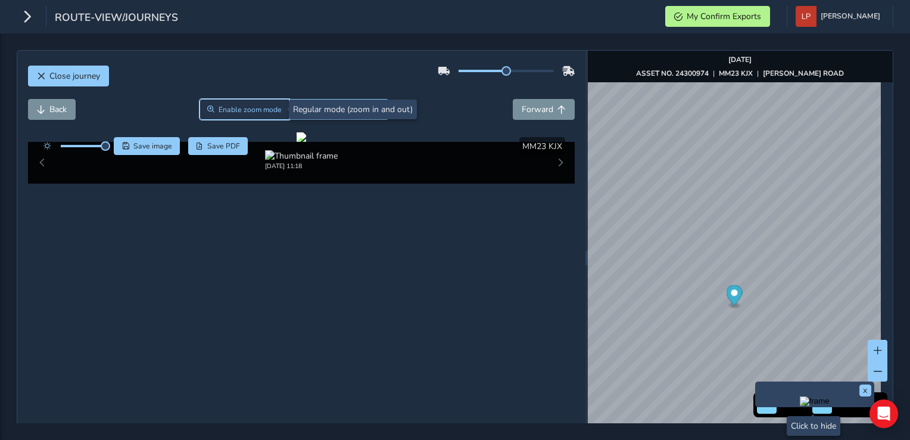
click at [219, 105] on span "Enable zoom mode" at bounding box center [250, 110] width 63 height 10
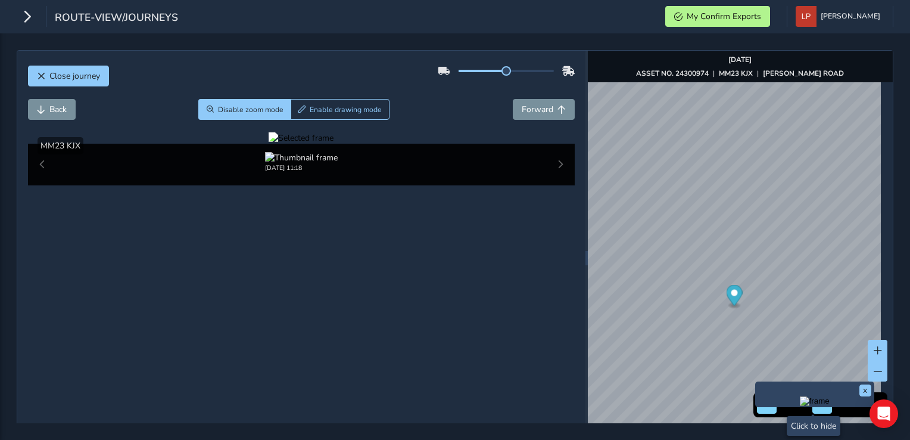
click at [269, 144] on div at bounding box center [301, 137] width 65 height 11
click at [195, 292] on img at bounding box center [763, 266] width 1716 height 965
click at [265, 110] on span "Disable zoom mode" at bounding box center [251, 110] width 66 height 10
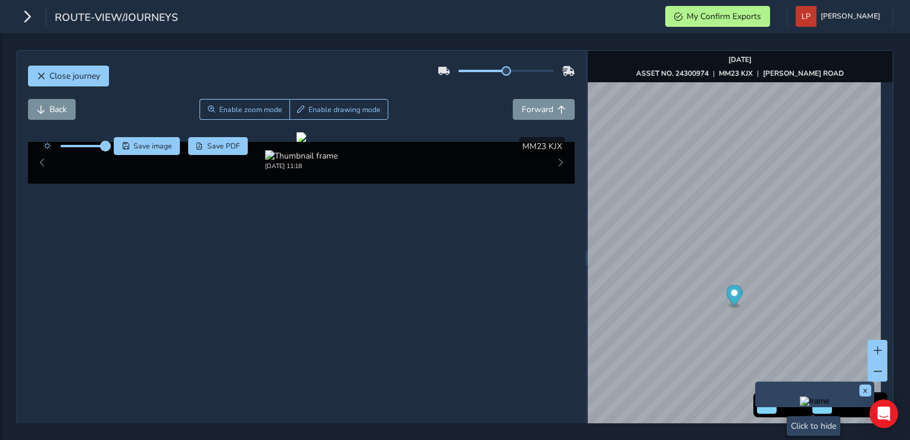
click at [105, 147] on span at bounding box center [106, 146] width 10 height 10
click at [549, 102] on button "Forward" at bounding box center [544, 109] width 62 height 21
drag, startPoint x: 243, startPoint y: 234, endPoint x: 319, endPoint y: 228, distance: 76.0
click at [306, 142] on div at bounding box center [302, 137] width 10 height 10
click at [57, 111] on span "Back" at bounding box center [57, 109] width 17 height 11
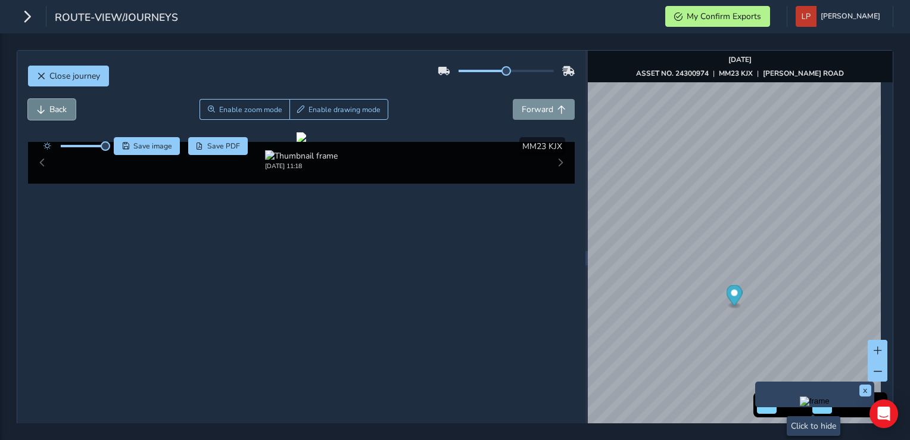
click at [54, 111] on span "Back" at bounding box center [57, 109] width 17 height 11
click at [562, 110] on button "Forward" at bounding box center [544, 109] width 62 height 21
click at [60, 105] on span "Back" at bounding box center [57, 109] width 17 height 11
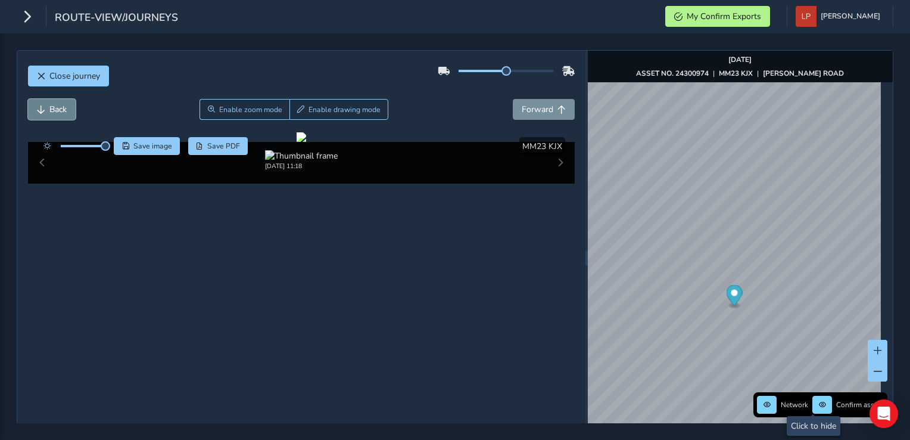
click at [60, 105] on span "Back" at bounding box center [57, 109] width 17 height 11
click at [529, 106] on span "Forward" at bounding box center [538, 109] width 32 height 11
click at [528, 106] on span "Forward" at bounding box center [538, 109] width 32 height 11
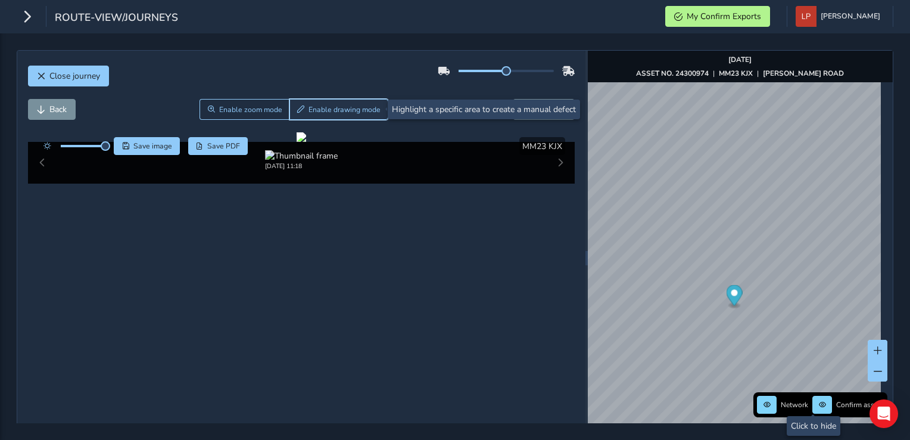
click at [329, 106] on span "Enable drawing mode" at bounding box center [345, 110] width 72 height 10
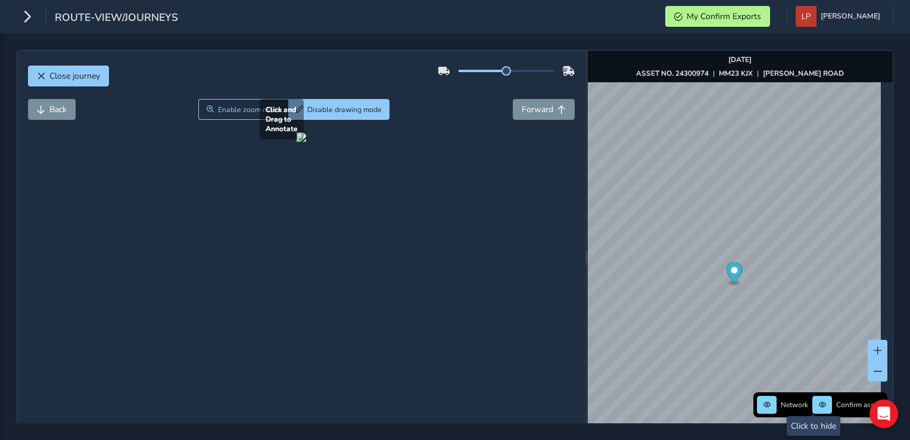
drag, startPoint x: 33, startPoint y: 161, endPoint x: 308, endPoint y: 350, distance: 334.2
click at [306, 142] on div at bounding box center [302, 137] width 10 height 10
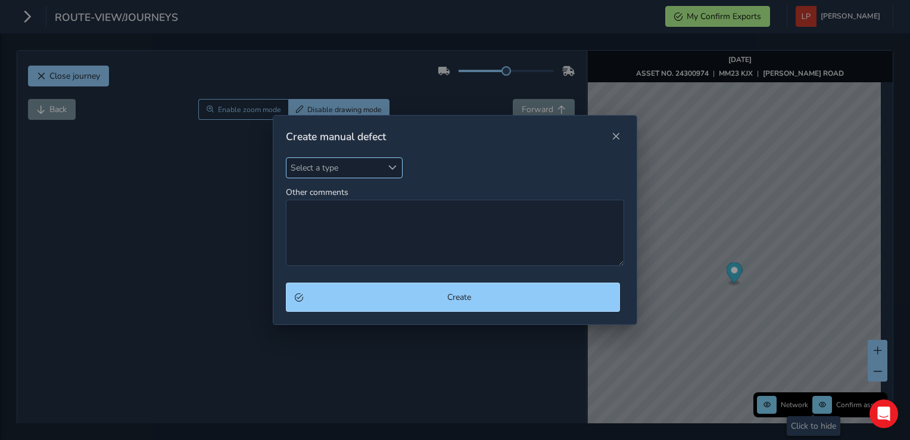
click at [324, 169] on span "Select a type" at bounding box center [335, 168] width 96 height 20
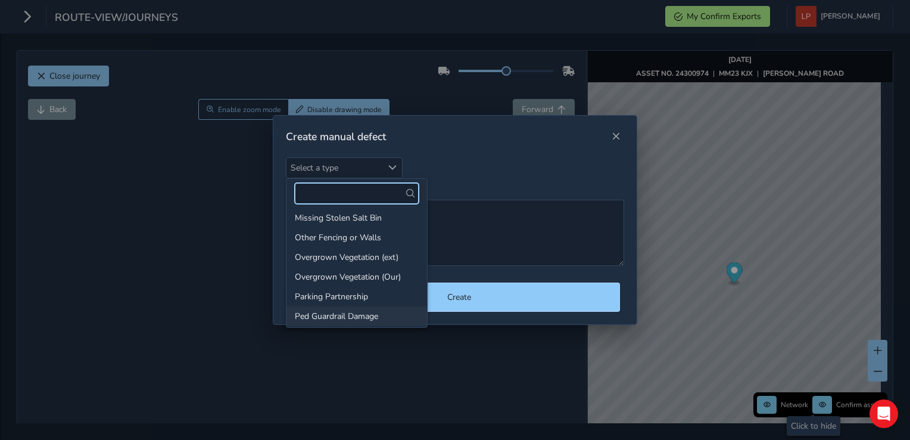
scroll to position [298, 0]
click at [346, 241] on li "Overgrown Vegetation (ext)" at bounding box center [357, 239] width 141 height 20
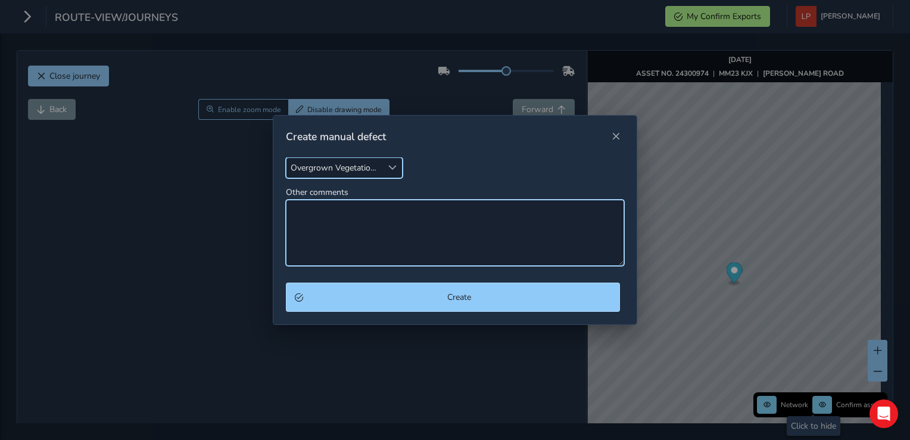
click at [355, 211] on textarea "Other comments" at bounding box center [455, 233] width 338 height 66
drag, startPoint x: 443, startPoint y: 212, endPoint x: 400, endPoint y: 208, distance: 42.5
click at [400, 208] on textarea "vegetation encroaching verge at junction obscuring sightline" at bounding box center [455, 233] width 338 height 66
click at [496, 205] on textarea "vegetation encroaching verge, obscuring sightline" at bounding box center [455, 233] width 338 height 66
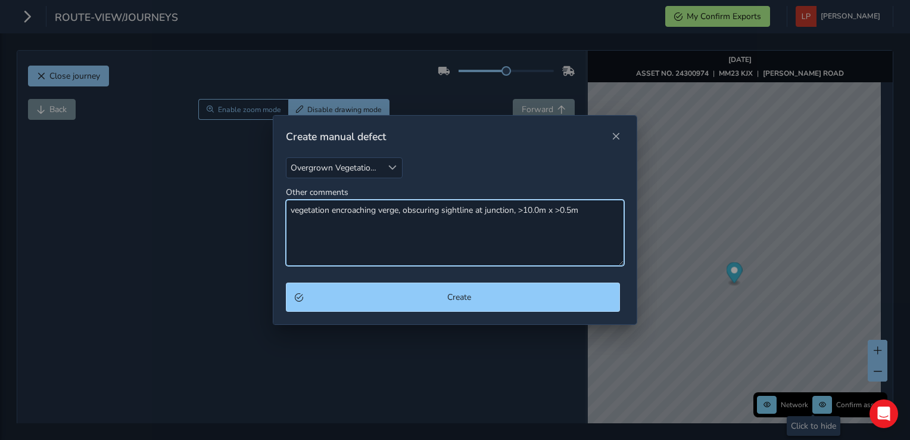
drag, startPoint x: 289, startPoint y: 208, endPoint x: 581, endPoint y: 215, distance: 292.0
click at [581, 215] on textarea "vegetation encroaching verge, obscuring sightline at junction, >10.0m x >0.5m" at bounding box center [455, 233] width 338 height 66
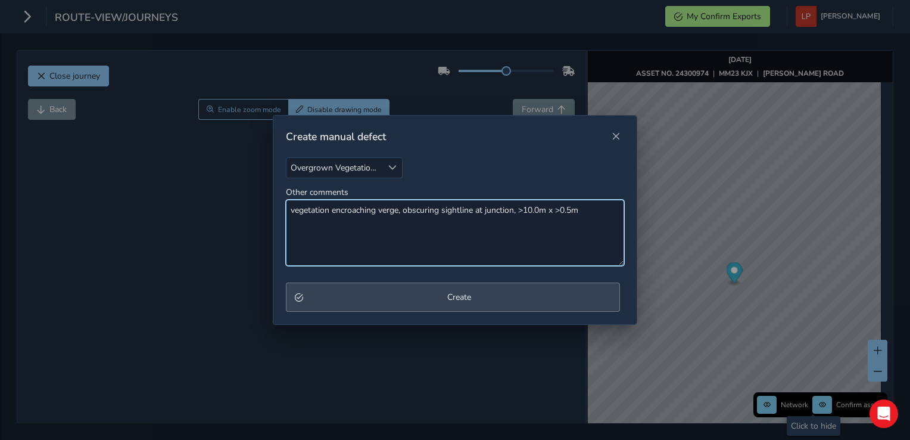
type textarea "vegetation encroaching verge, obscuring sightline at junction, >10.0m x >0.5m"
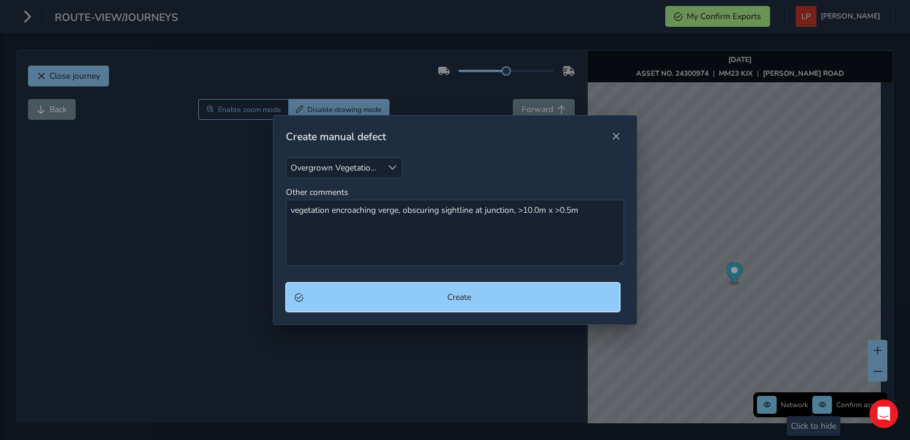
click at [370, 293] on span "Create" at bounding box center [458, 296] width 303 height 11
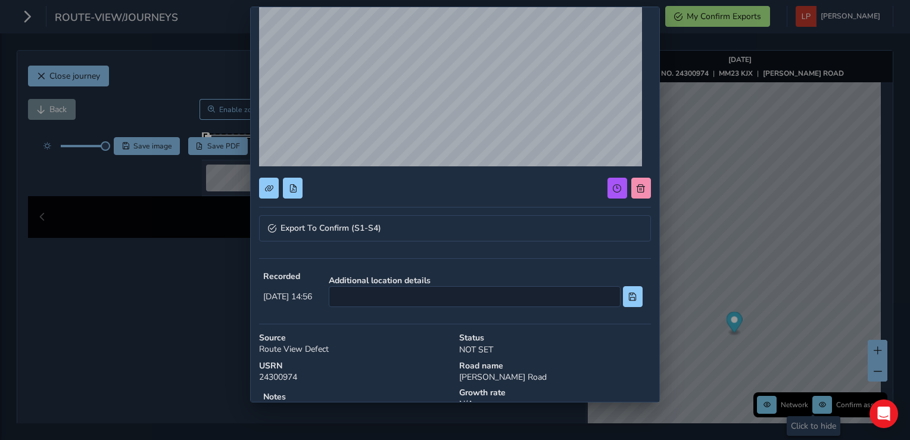
scroll to position [119, 0]
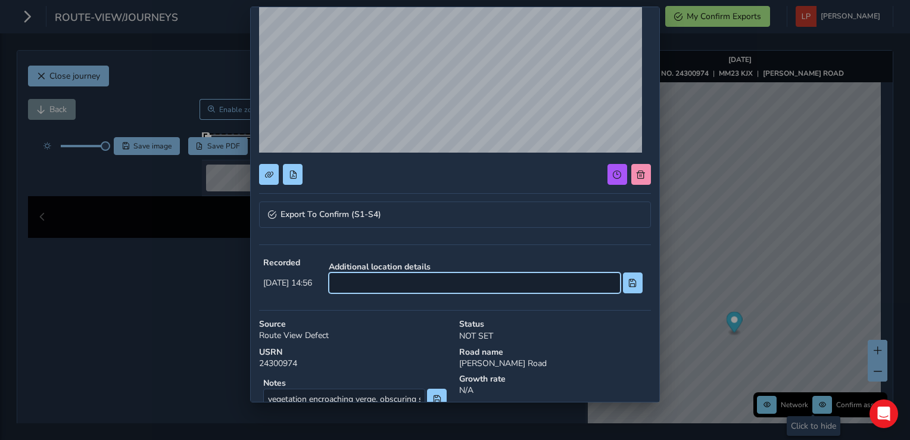
click at [376, 285] on input at bounding box center [475, 282] width 292 height 21
type input "os Saffron Cottage"
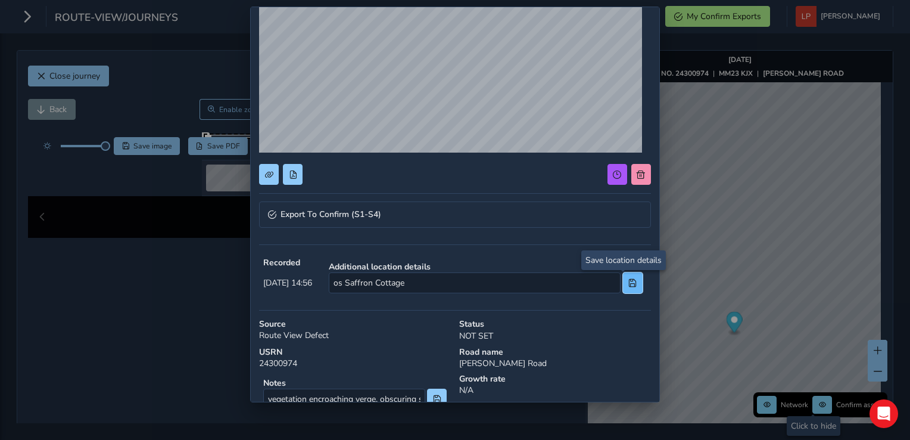
click at [629, 282] on span at bounding box center [633, 283] width 8 height 8
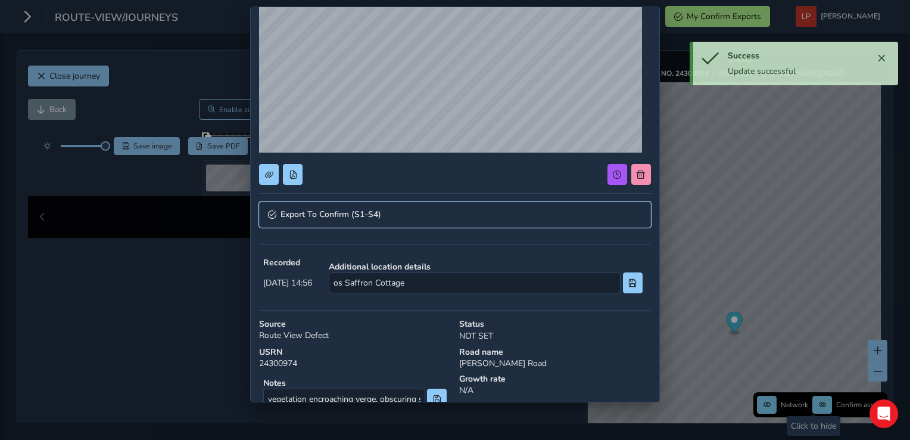
click at [461, 211] on link "Export To Confirm (S1-S4)" at bounding box center [455, 214] width 392 height 26
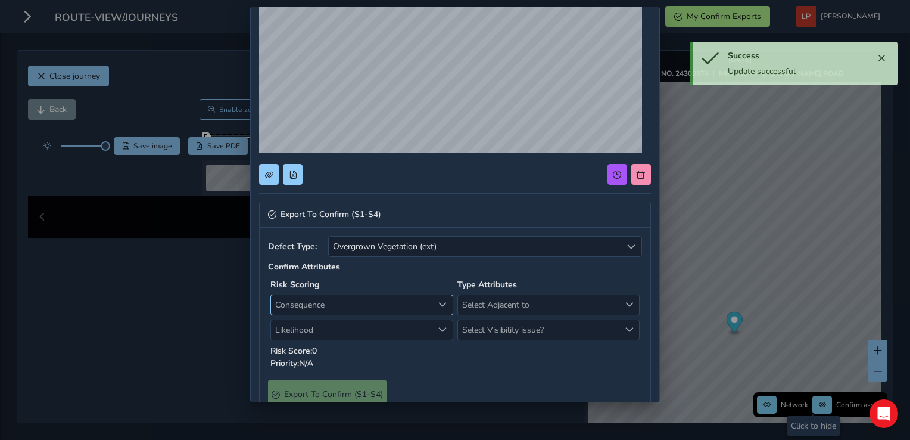
click at [346, 306] on span "Consequence" at bounding box center [352, 305] width 162 height 20
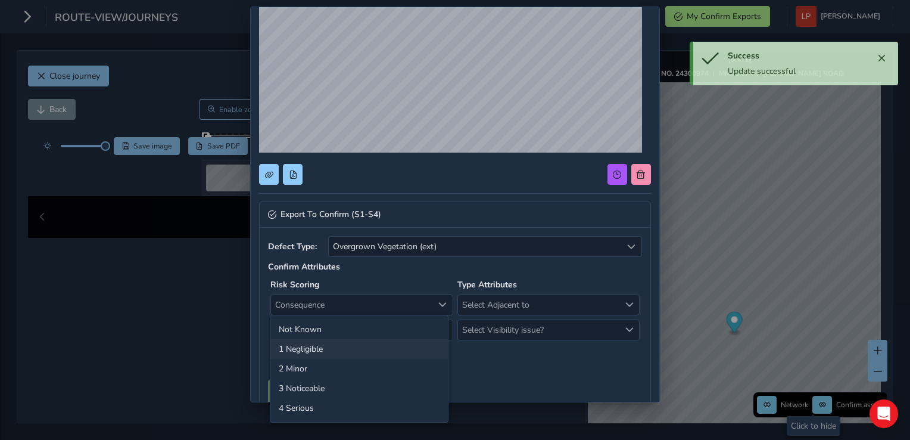
click at [301, 348] on li "1 Negligible" at bounding box center [360, 349] width 178 height 20
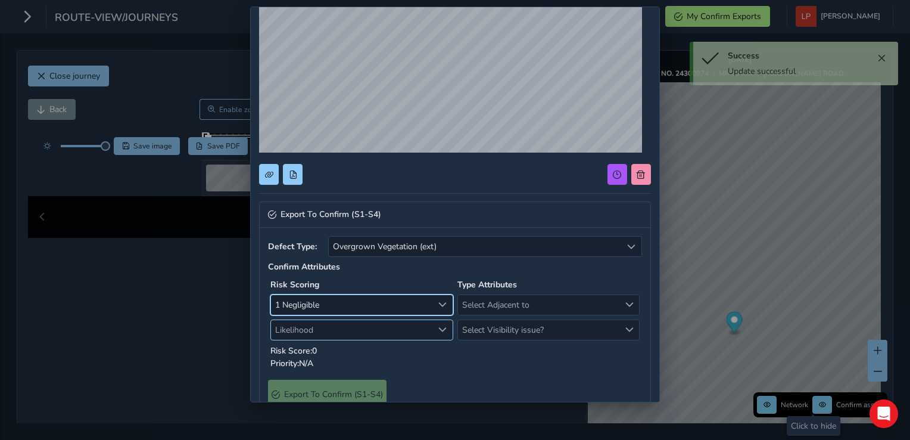
click at [303, 329] on span "Likelihood" at bounding box center [352, 330] width 162 height 20
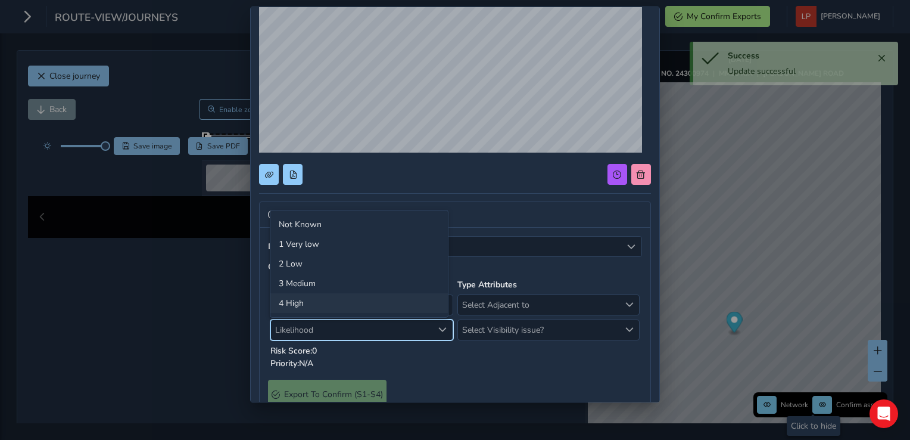
click at [297, 300] on li "4 High" at bounding box center [360, 303] width 178 height 20
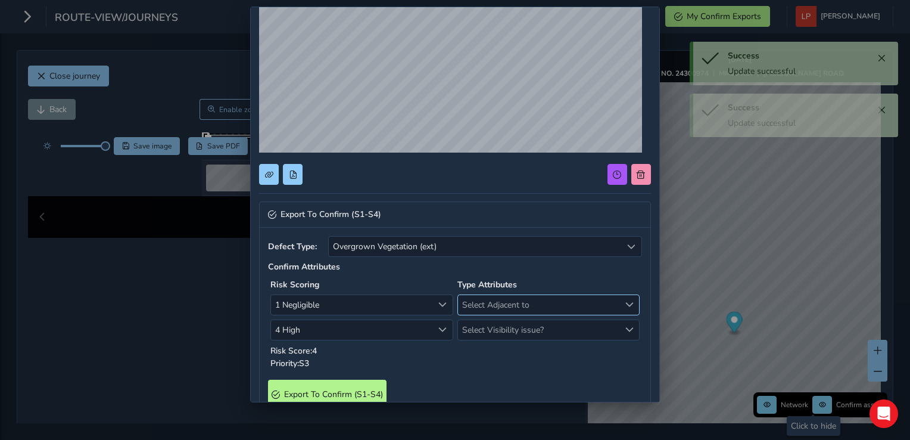
click at [527, 300] on span "Select Adjacent to" at bounding box center [539, 305] width 162 height 20
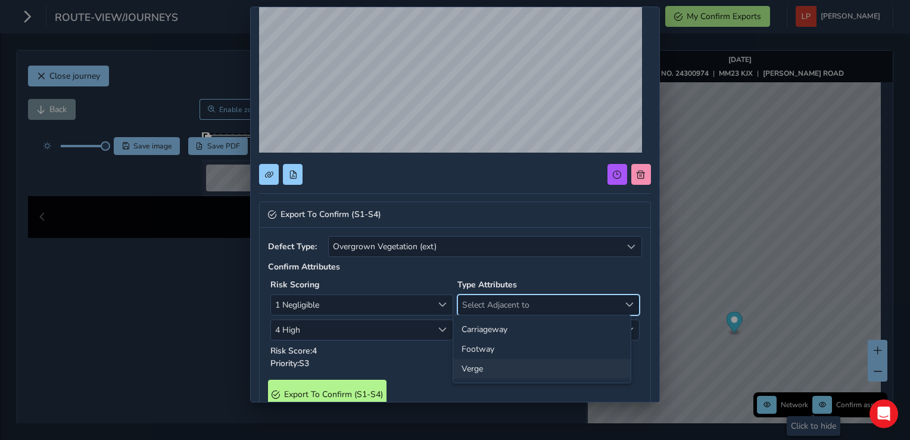
click at [483, 374] on li "Verge" at bounding box center [542, 369] width 178 height 20
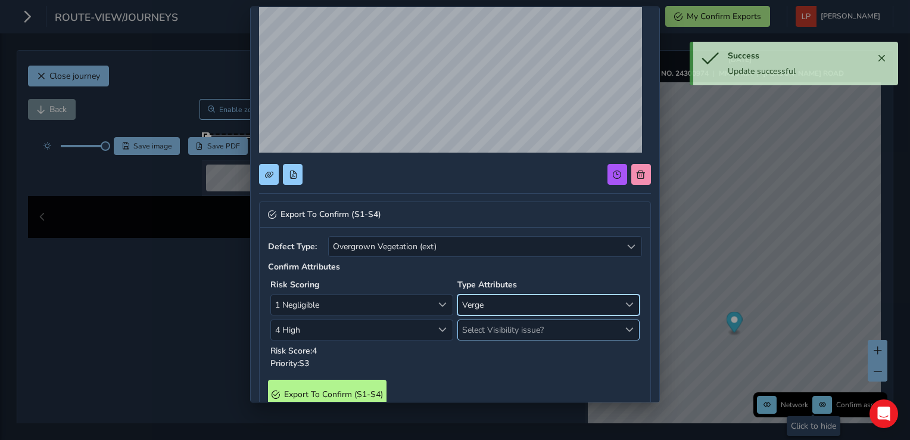
click at [479, 332] on span "Select Visibility issue?" at bounding box center [539, 330] width 162 height 20
click at [477, 370] on li "Yes" at bounding box center [542, 373] width 178 height 20
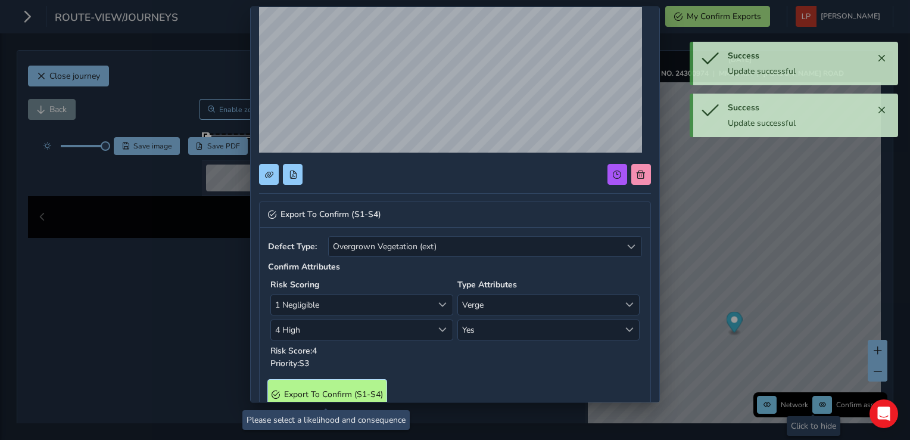
click at [352, 392] on span "Export To Confirm (S1-S4)" at bounding box center [333, 393] width 99 height 11
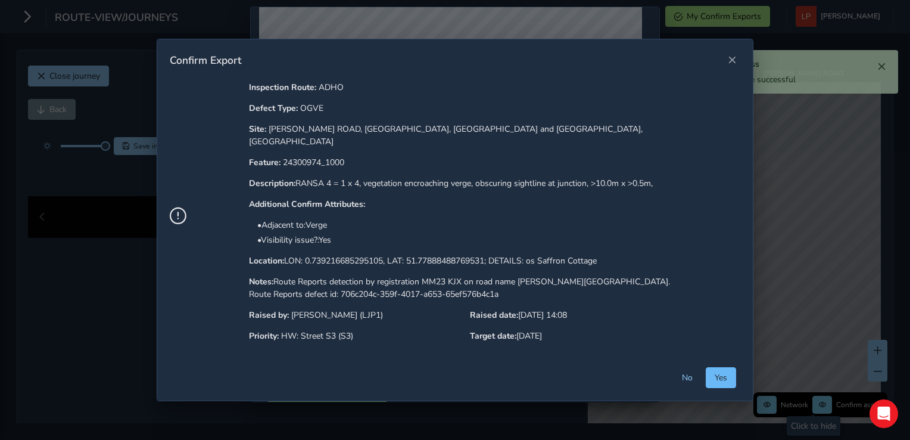
click at [728, 367] on button "Yes" at bounding box center [721, 377] width 30 height 21
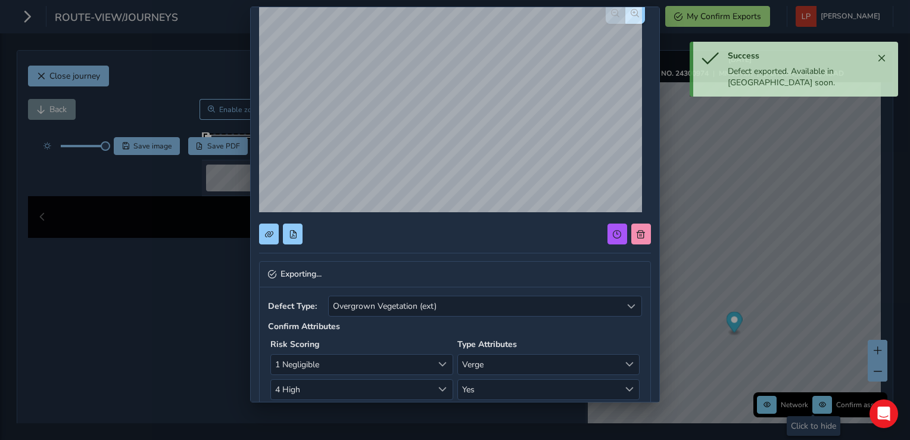
scroll to position [0, 0]
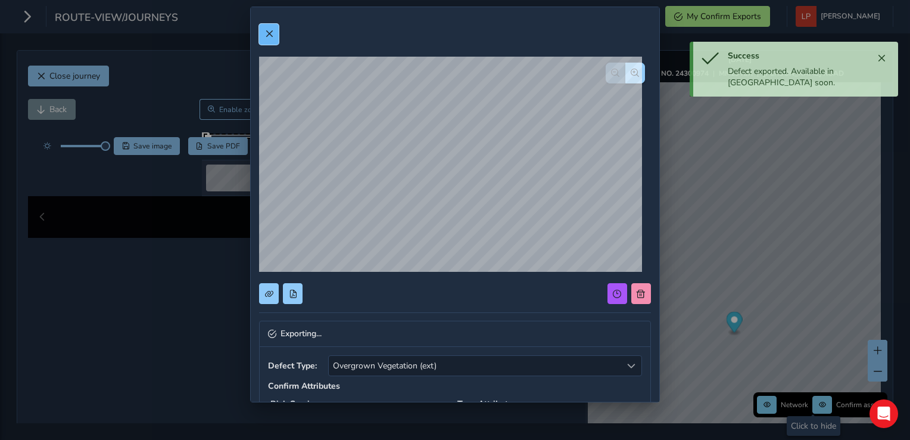
click at [272, 38] on button at bounding box center [269, 34] width 20 height 21
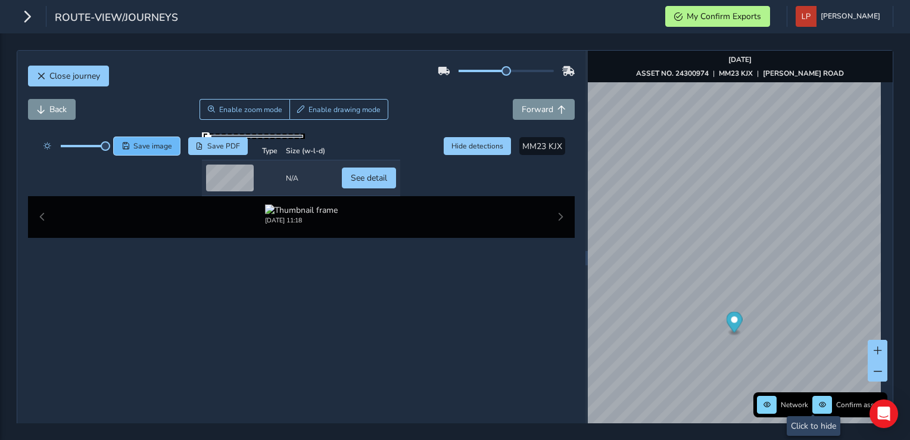
click at [163, 150] on span "Save image" at bounding box center [152, 146] width 39 height 10
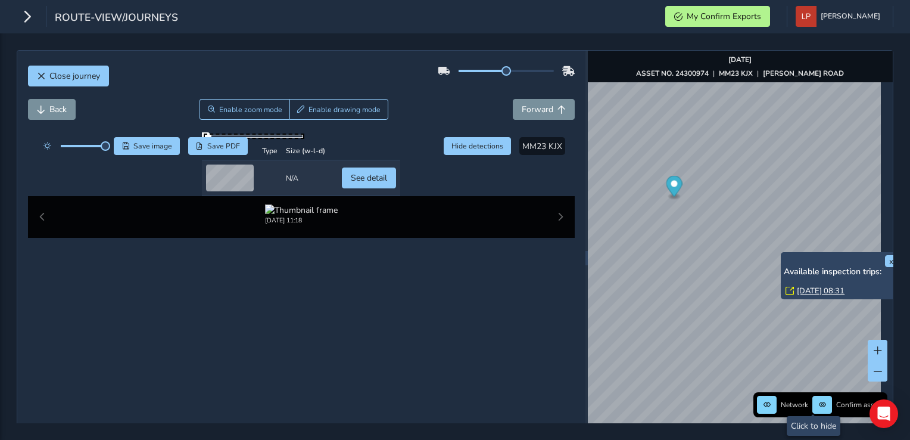
click at [800, 288] on link "[DATE] 08:31" at bounding box center [821, 290] width 48 height 11
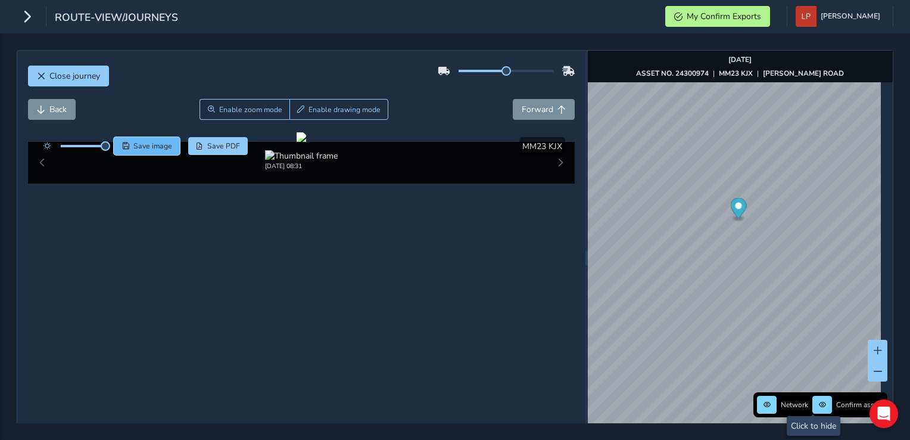
click at [158, 142] on span "Save image" at bounding box center [152, 146] width 39 height 10
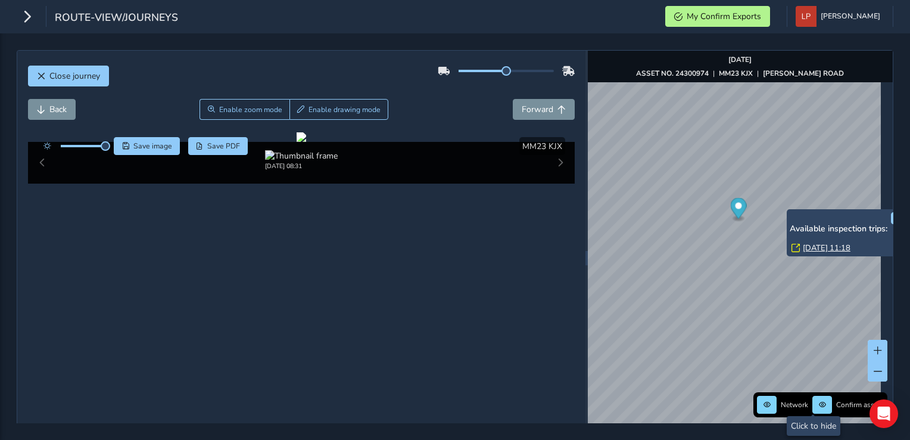
click at [808, 244] on link "[DATE] 11:18" at bounding box center [827, 248] width 48 height 11
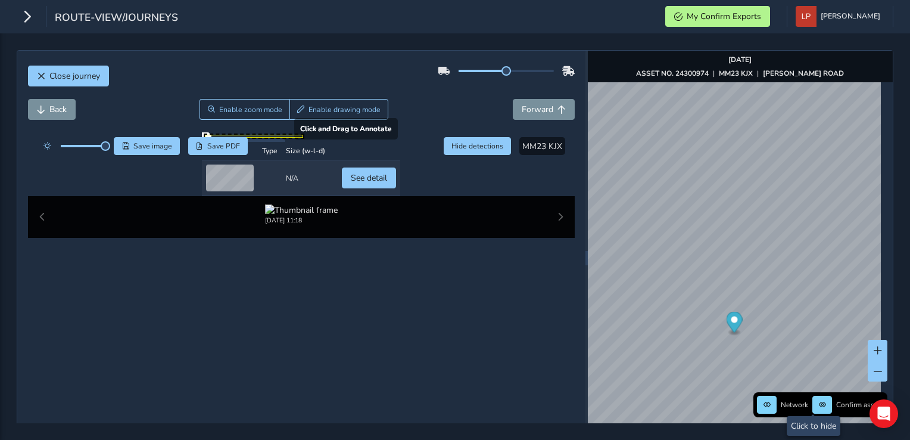
click at [202, 142] on div at bounding box center [301, 137] width 198 height 10
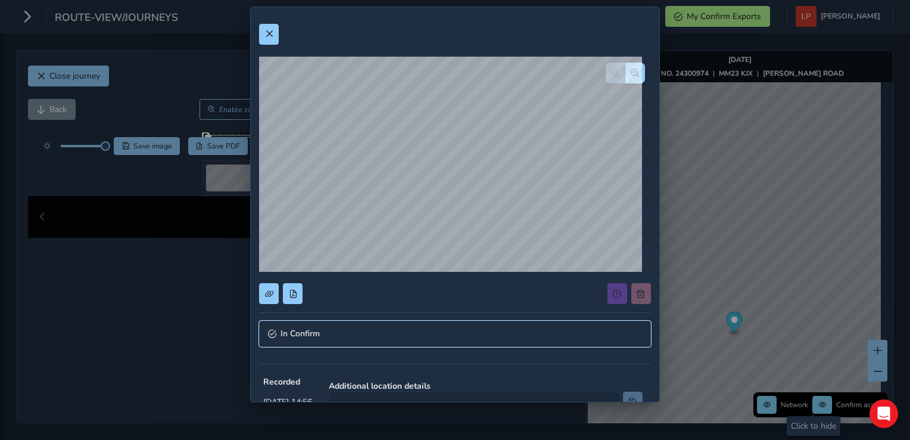
click at [408, 332] on link "In Confirm" at bounding box center [455, 334] width 392 height 26
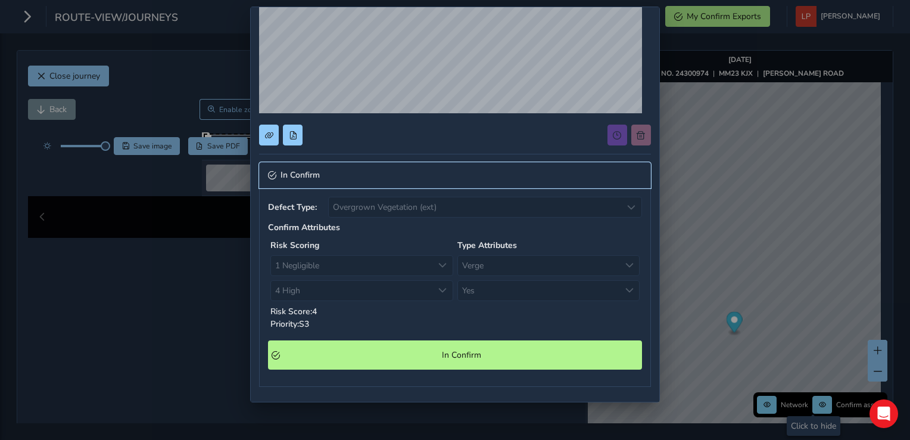
scroll to position [179, 0]
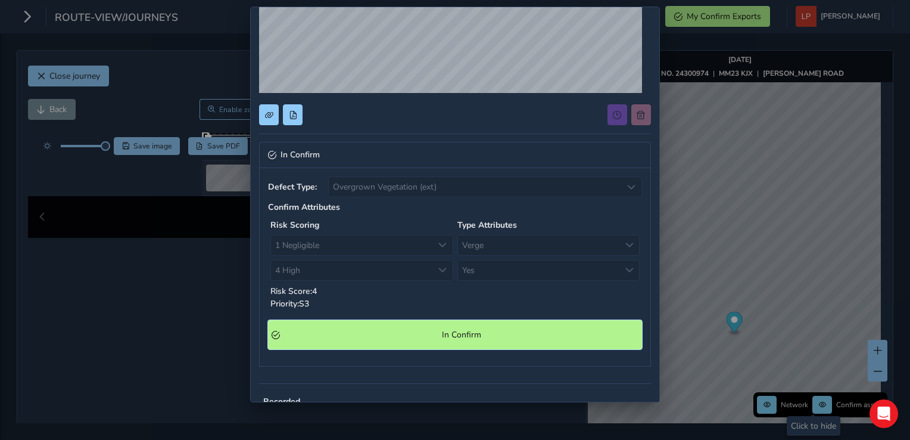
click at [409, 332] on span "In Confirm" at bounding box center [461, 334] width 355 height 11
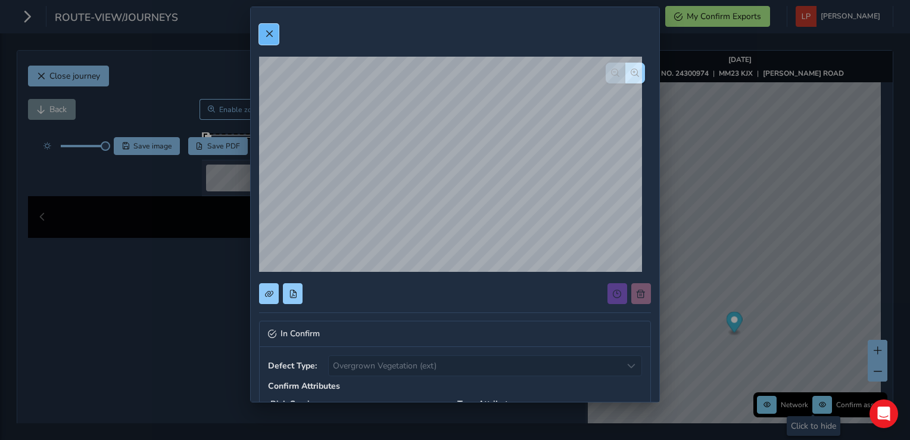
click at [272, 30] on span at bounding box center [269, 34] width 8 height 8
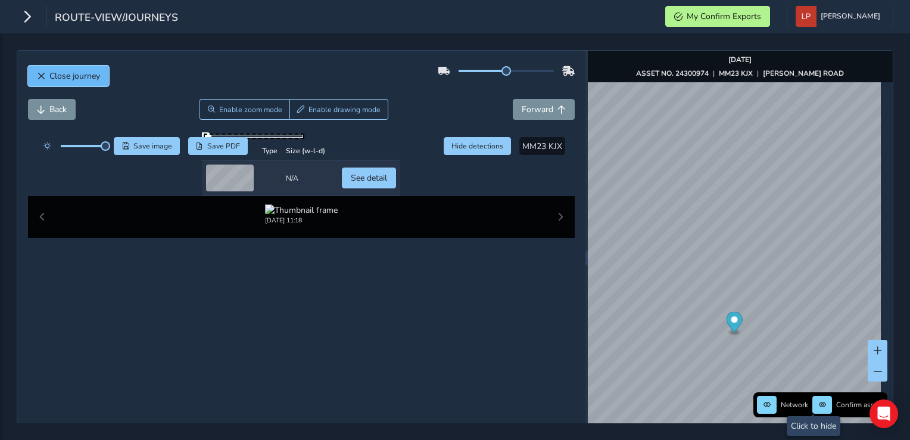
click at [76, 70] on span "Close journey" at bounding box center [74, 75] width 51 height 11
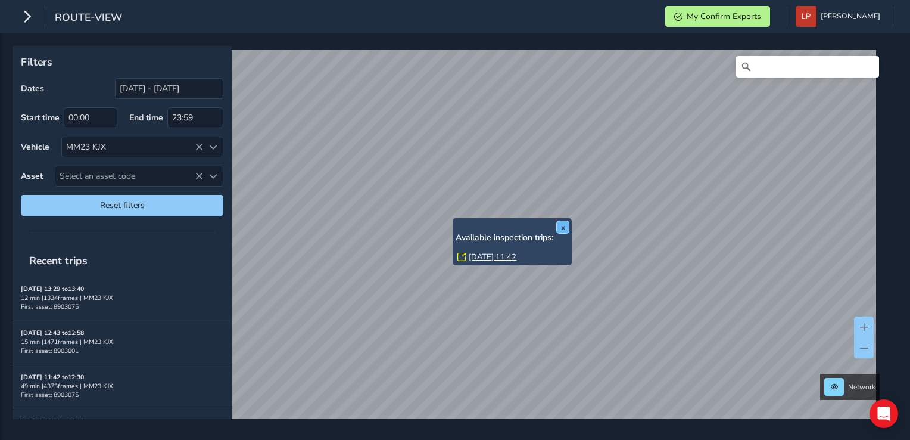
click at [564, 228] on button "x" at bounding box center [563, 227] width 12 height 12
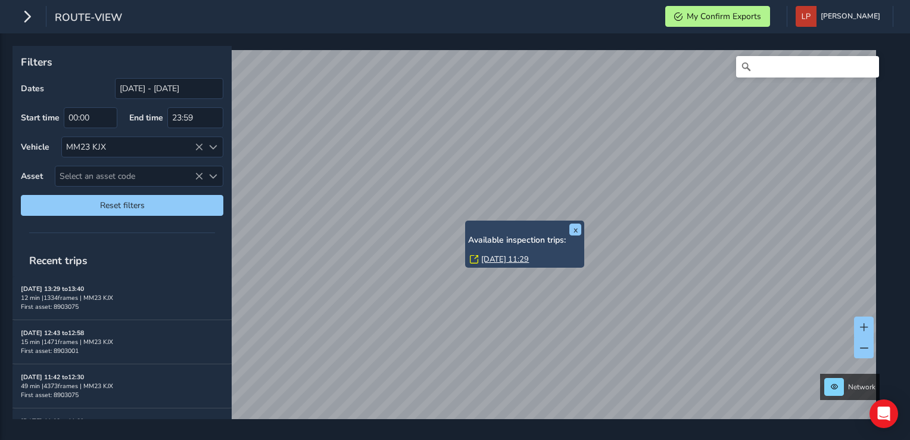
click at [492, 259] on link "[DATE] 11:29" at bounding box center [505, 259] width 48 height 11
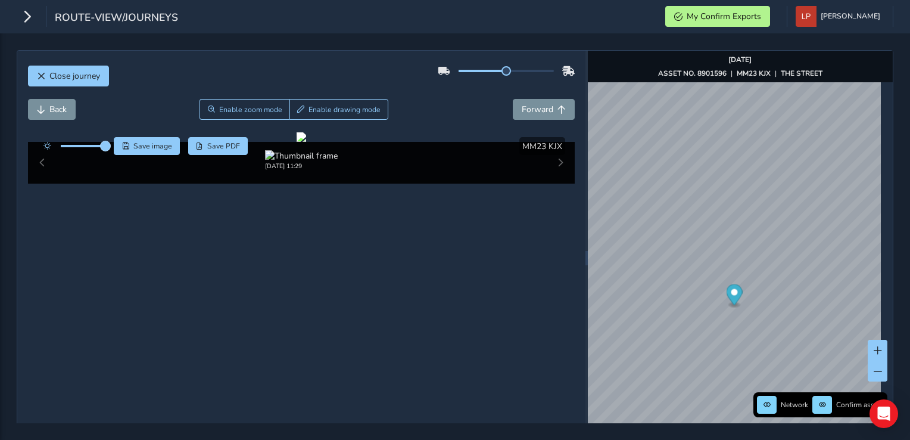
drag, startPoint x: 86, startPoint y: 148, endPoint x: 106, endPoint y: 150, distance: 19.7
click at [106, 150] on span at bounding box center [106, 146] width 10 height 10
click at [145, 144] on span "Save image" at bounding box center [152, 146] width 39 height 10
click at [306, 142] on div at bounding box center [302, 137] width 10 height 10
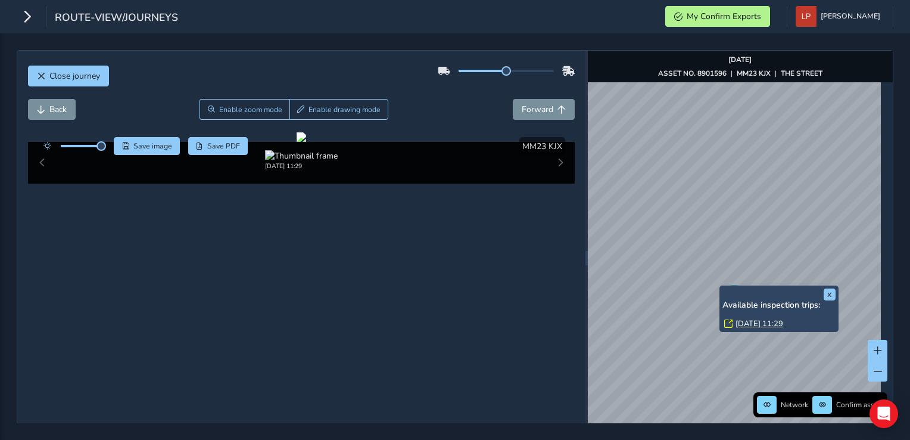
click at [739, 324] on link "[DATE] 11:29" at bounding box center [760, 323] width 48 height 11
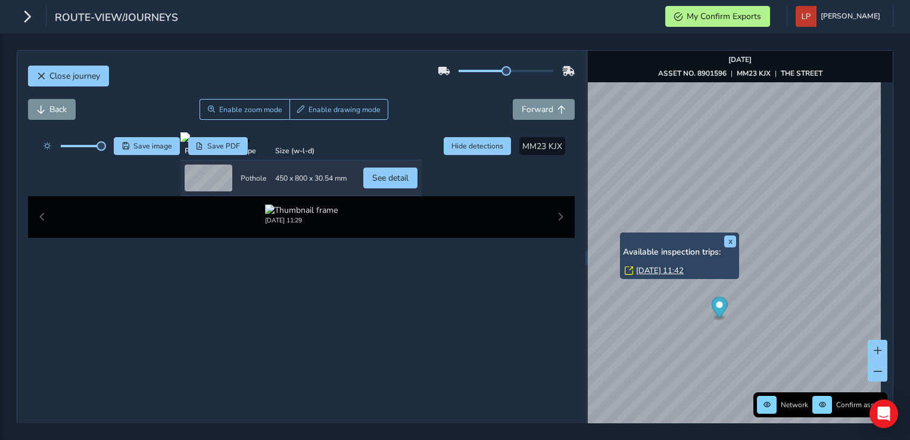
click at [638, 268] on link "[DATE] 11:42" at bounding box center [660, 270] width 48 height 11
click at [667, 269] on link "[DATE] 11:42" at bounding box center [660, 270] width 48 height 11
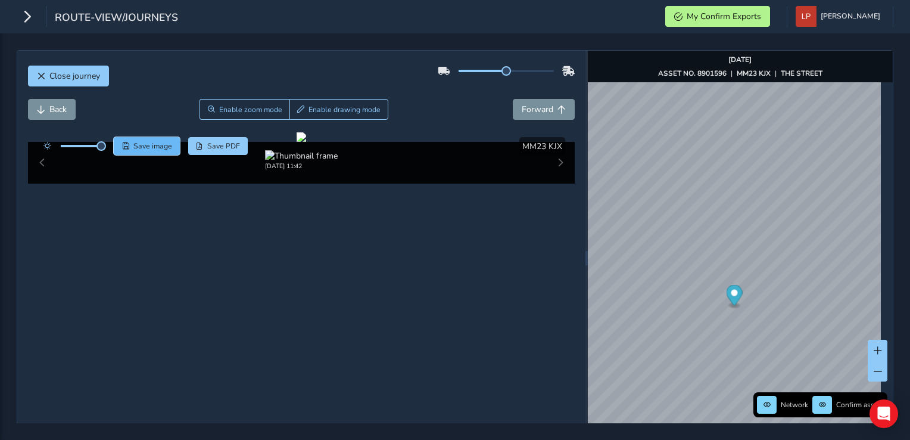
click at [168, 142] on span "Save image" at bounding box center [152, 146] width 39 height 10
click at [156, 145] on span "Save image" at bounding box center [152, 146] width 39 height 10
